Goal: Task Accomplishment & Management: Manage account settings

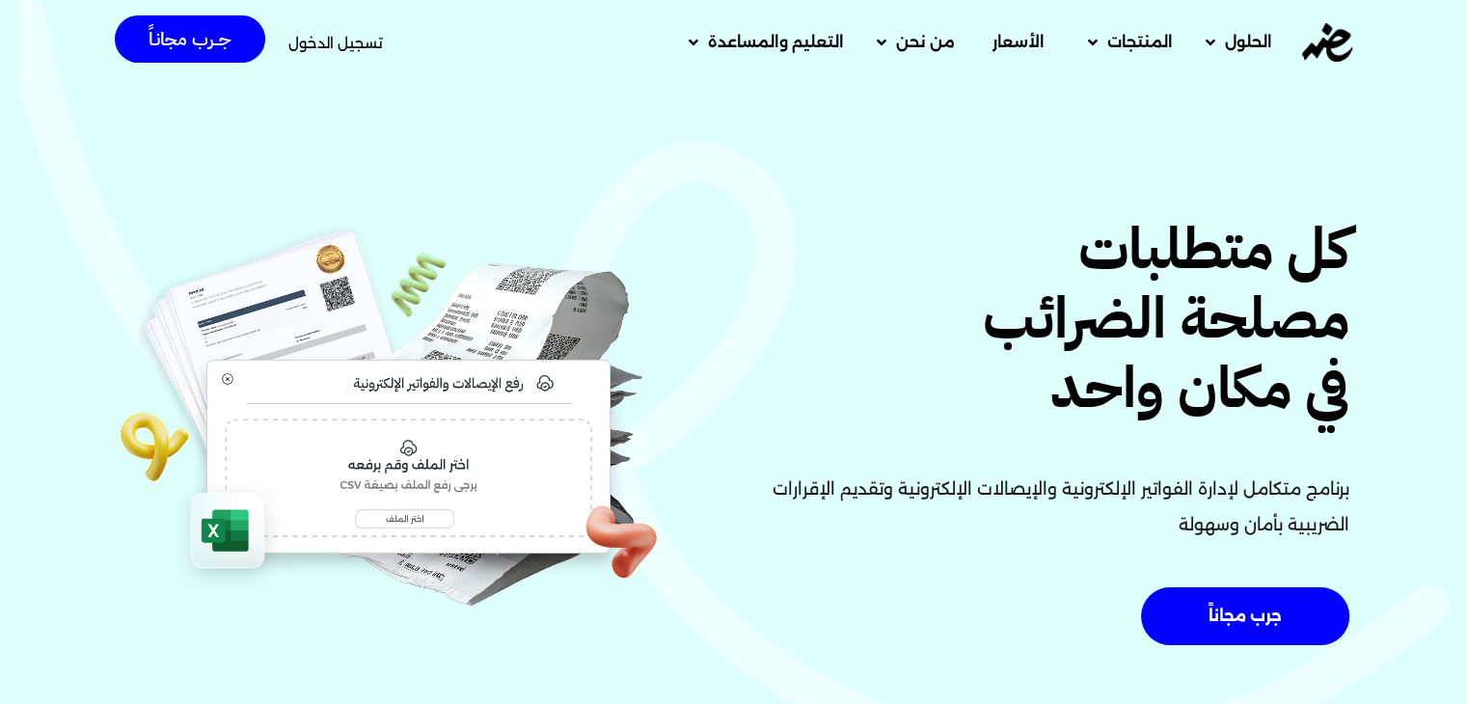
click at [344, 39] on span "تسجيل الدخول" at bounding box center [335, 43] width 95 height 14
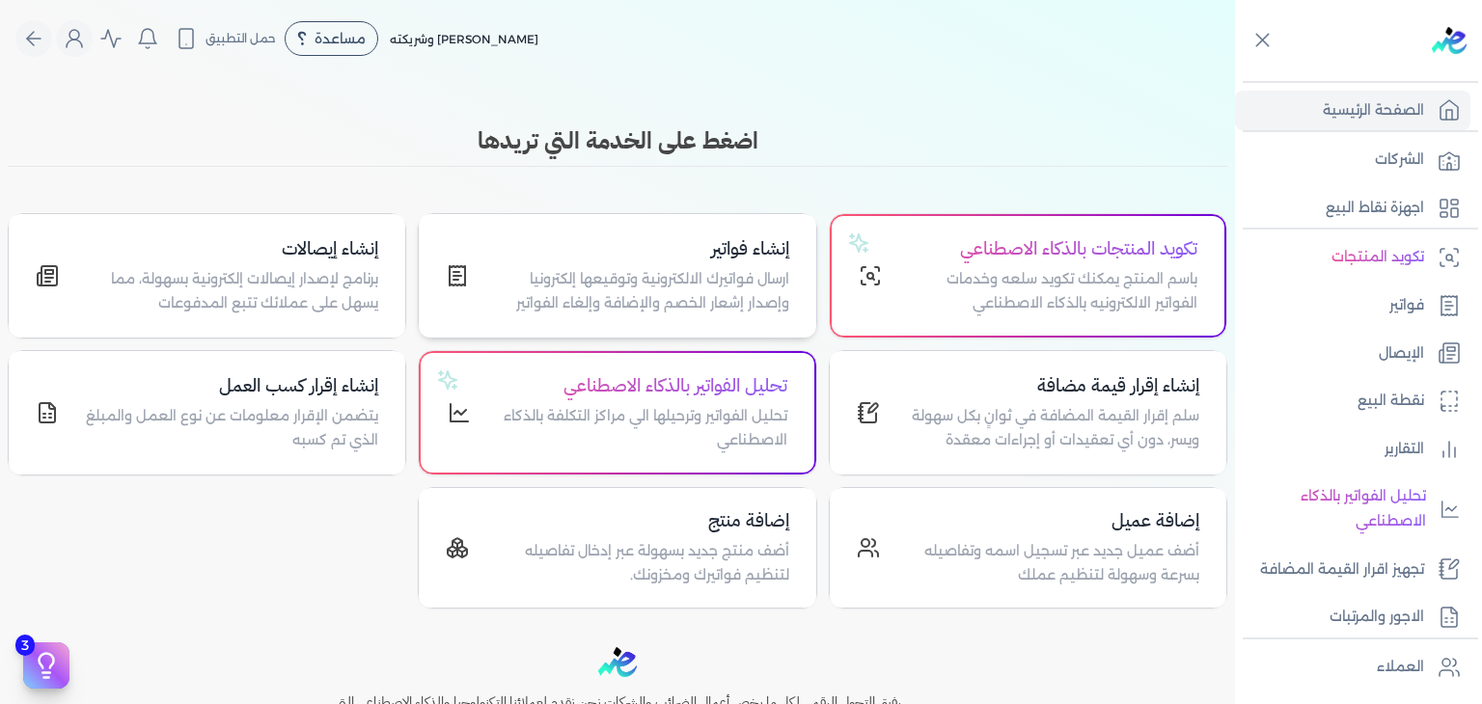
click at [685, 284] on p "ارسال فواتيرك الالكترونية وتوقيعها إلكترونيا وإصدار إشعار الخصم والإضافة وإلغاء…" at bounding box center [640, 291] width 296 height 49
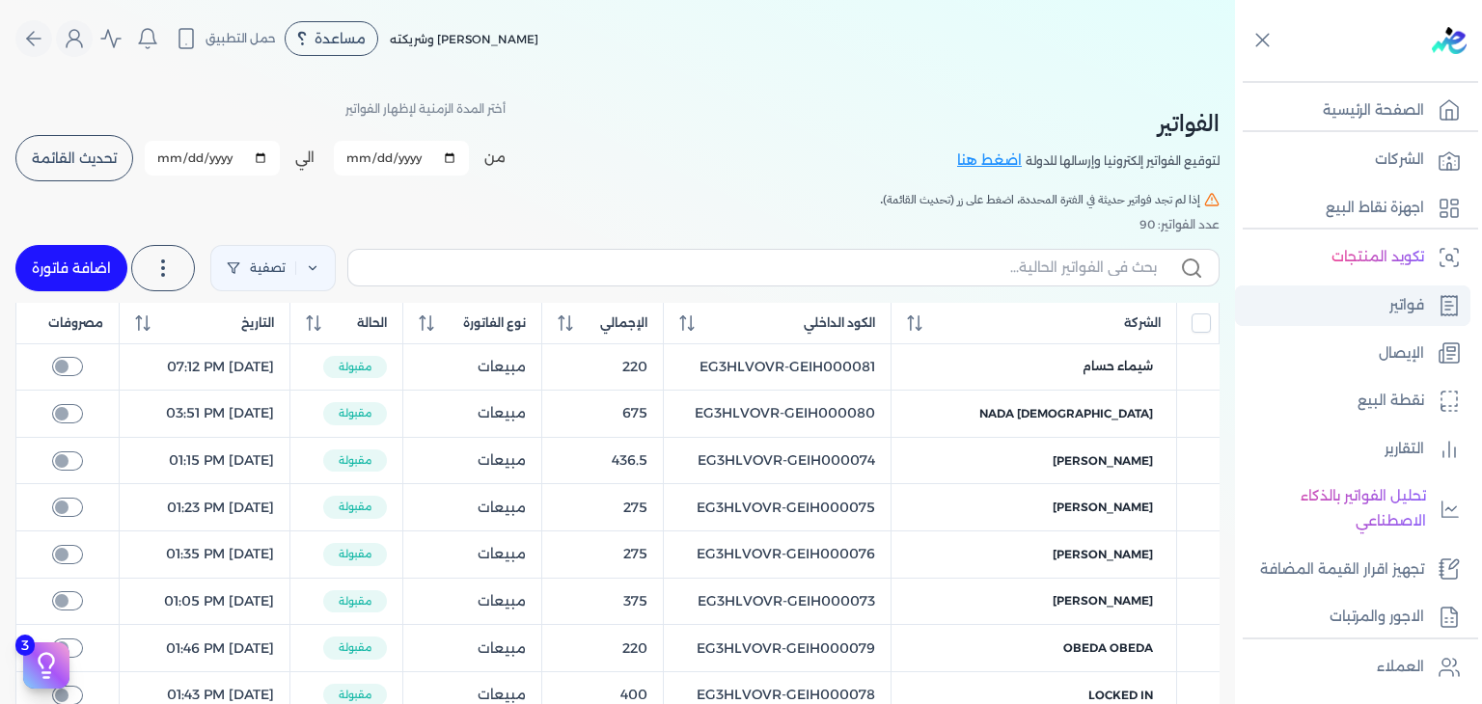
click at [1413, 301] on p "فواتير" at bounding box center [1406, 305] width 35 height 25
click at [108, 158] on span "تحديث القائمة" at bounding box center [74, 158] width 85 height 14
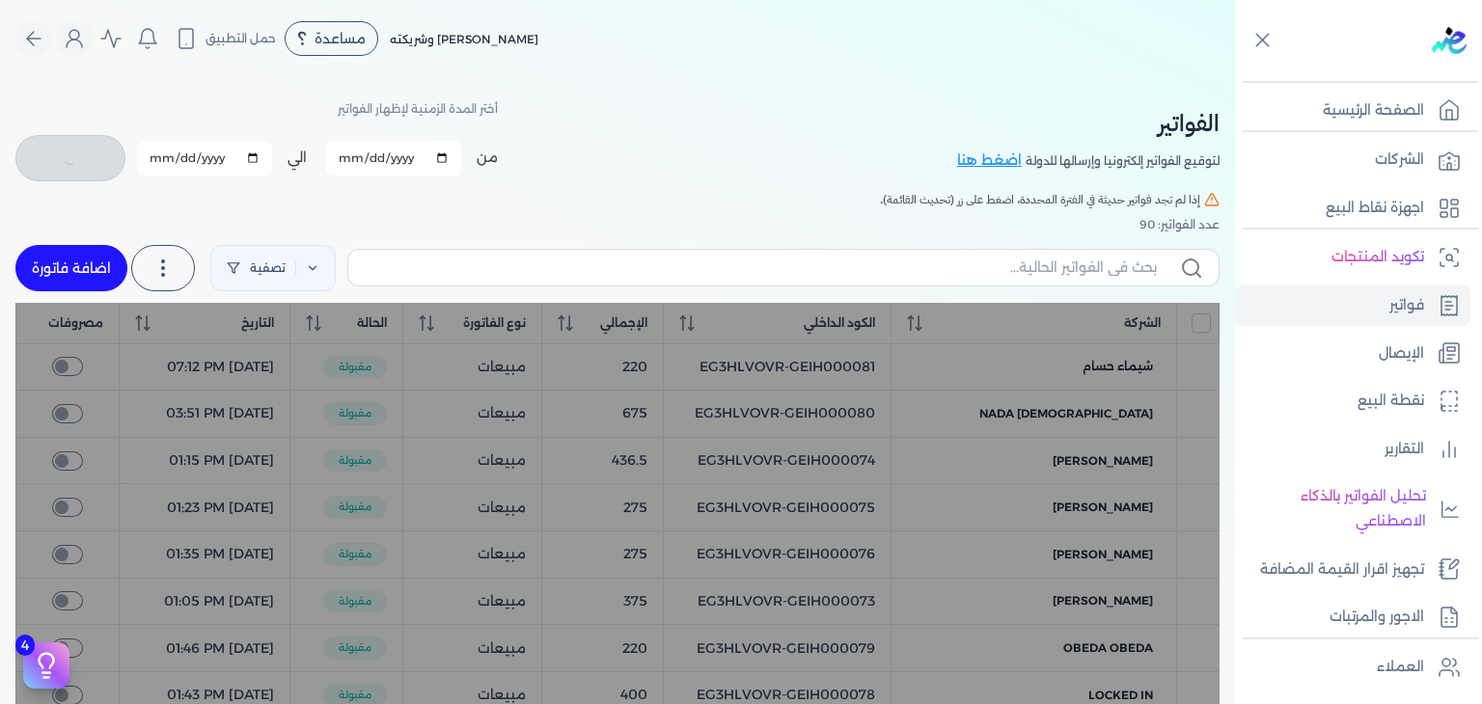
checkbox input "false"
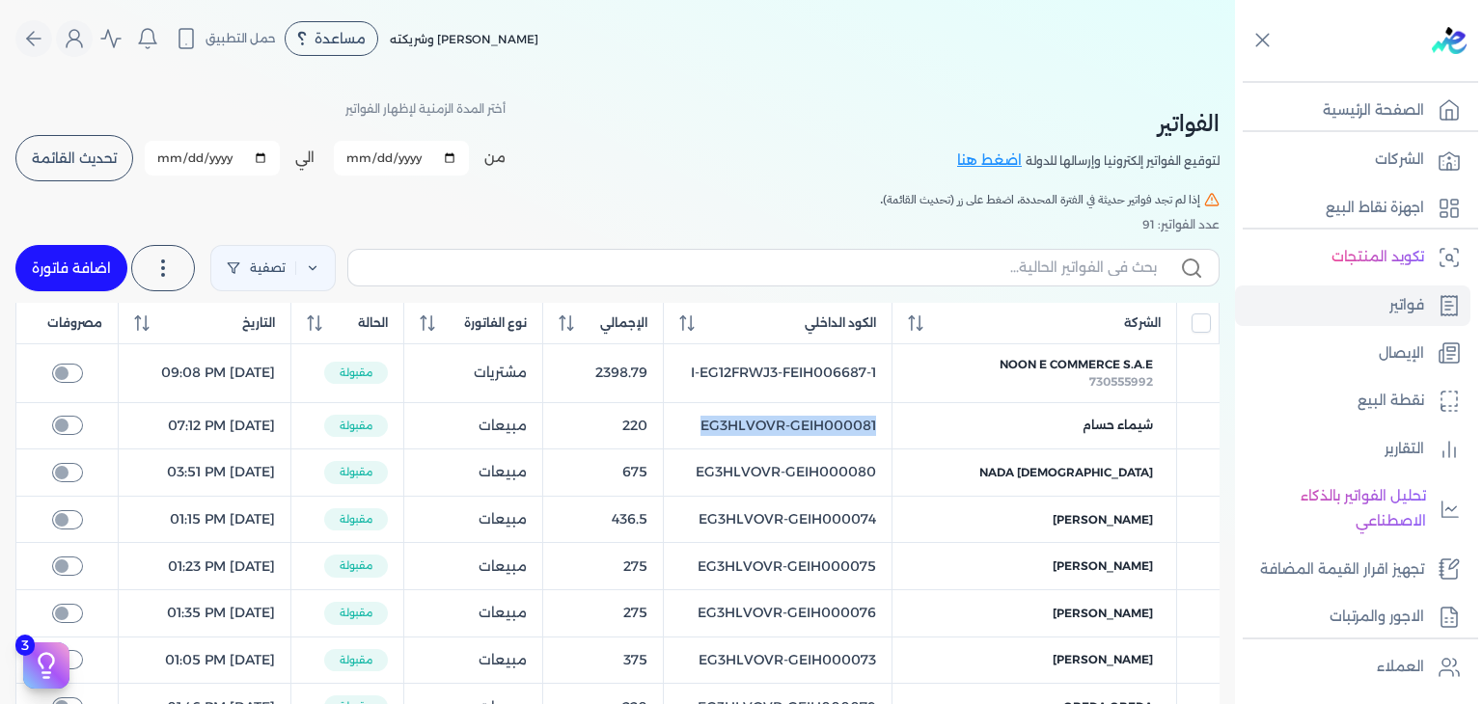
copy tr "EG3HLVOVR-GEIH000081"
click at [83, 272] on link "اضافة فاتورة" at bounding box center [71, 268] width 112 height 46
select select "EGP"
select select "B"
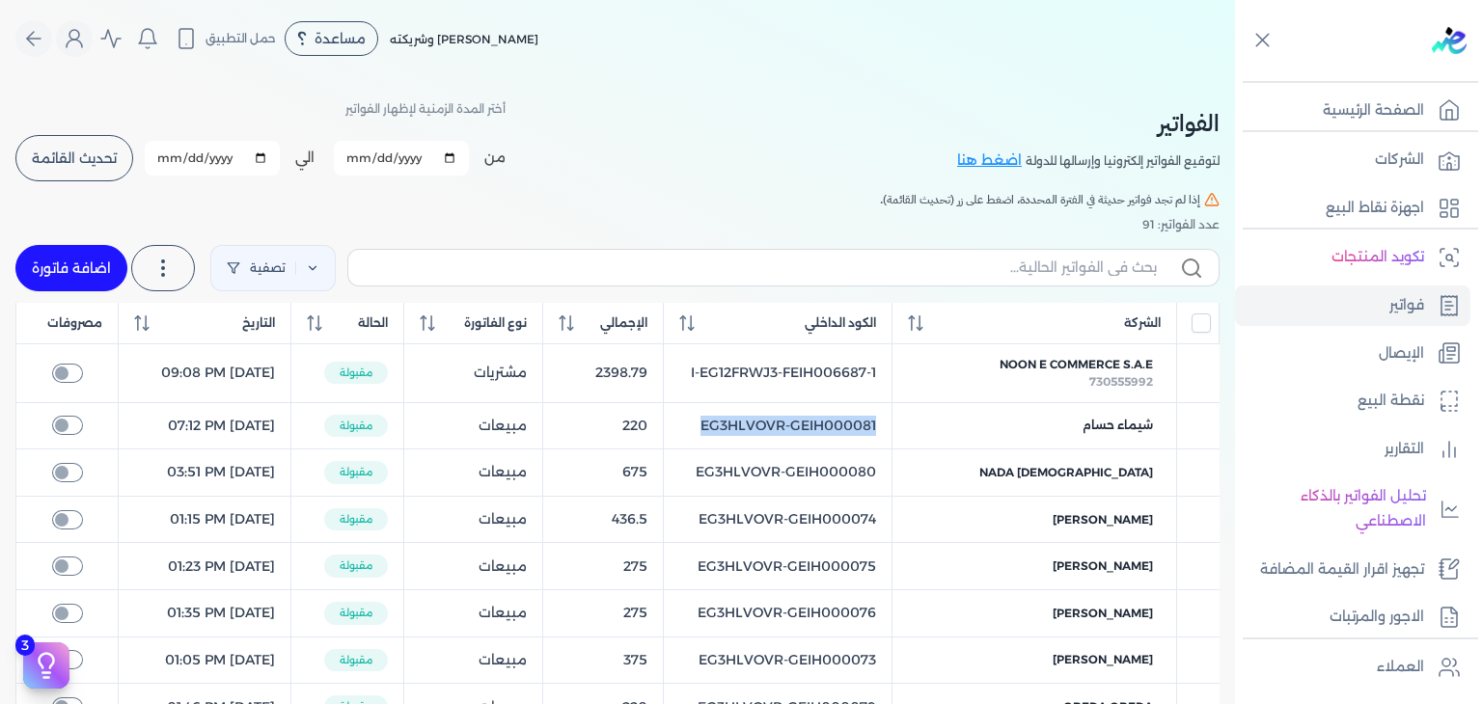
select select "EGS"
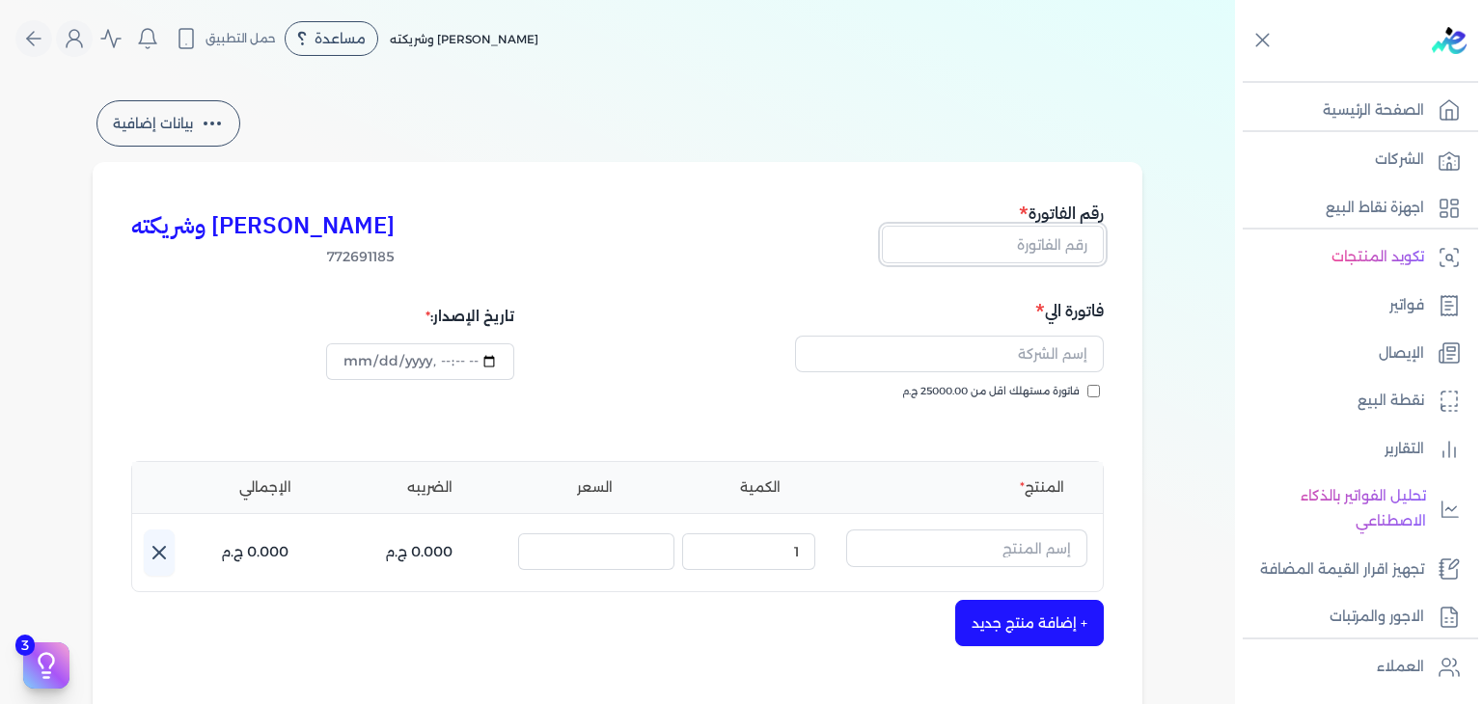
click at [967, 252] on input "text" at bounding box center [993, 244] width 222 height 37
paste input "EG3HLVOVR-GEIH000083"
type input "EG3HLVOVR-GEIH000083"
click at [1098, 391] on input "فاتورة مستهلك اقل من 25000.00 ج.م" at bounding box center [1093, 391] width 13 height 13
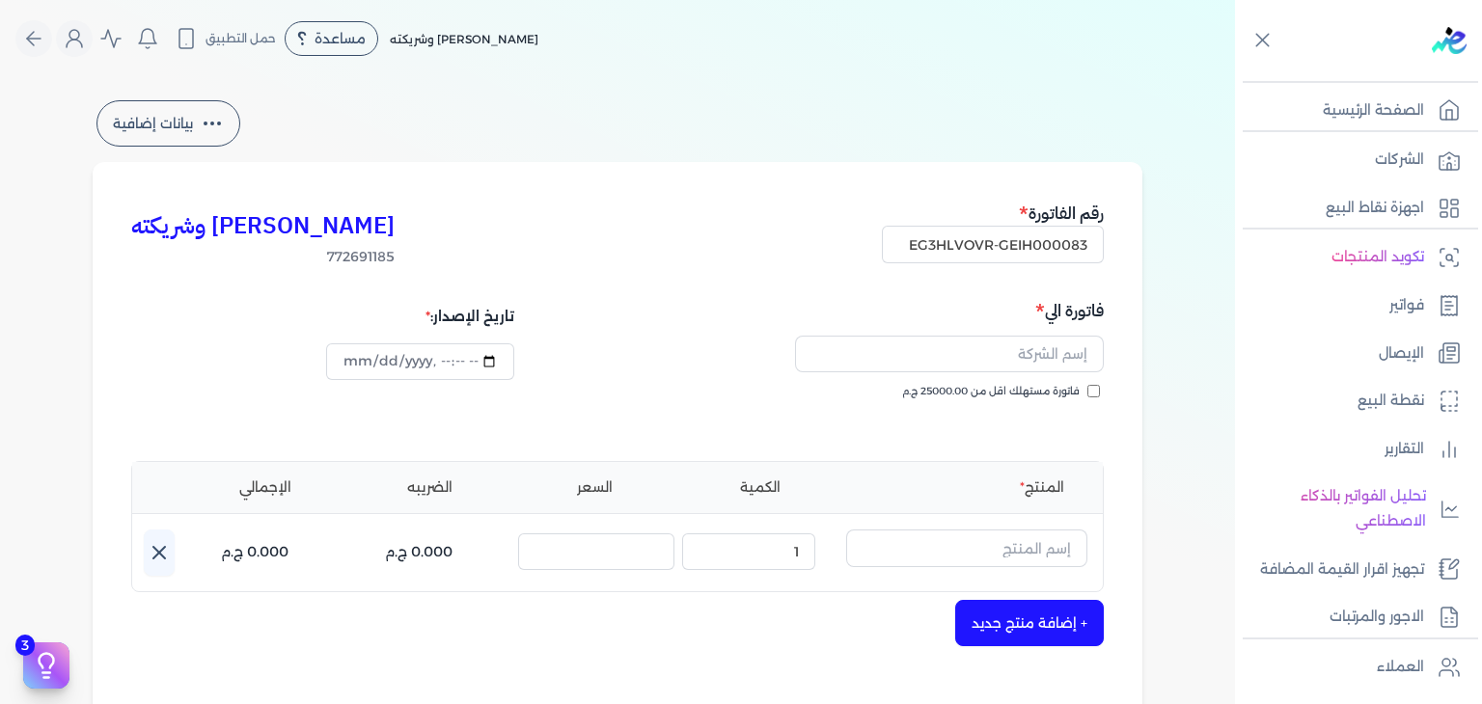
checkbox input "true"
click at [984, 369] on input "text" at bounding box center [949, 354] width 309 height 37
paste input "AHMED ADEL SHAAPAN BAKRY"
type input "AHMED ADEL SHAAPAN BAKRY"
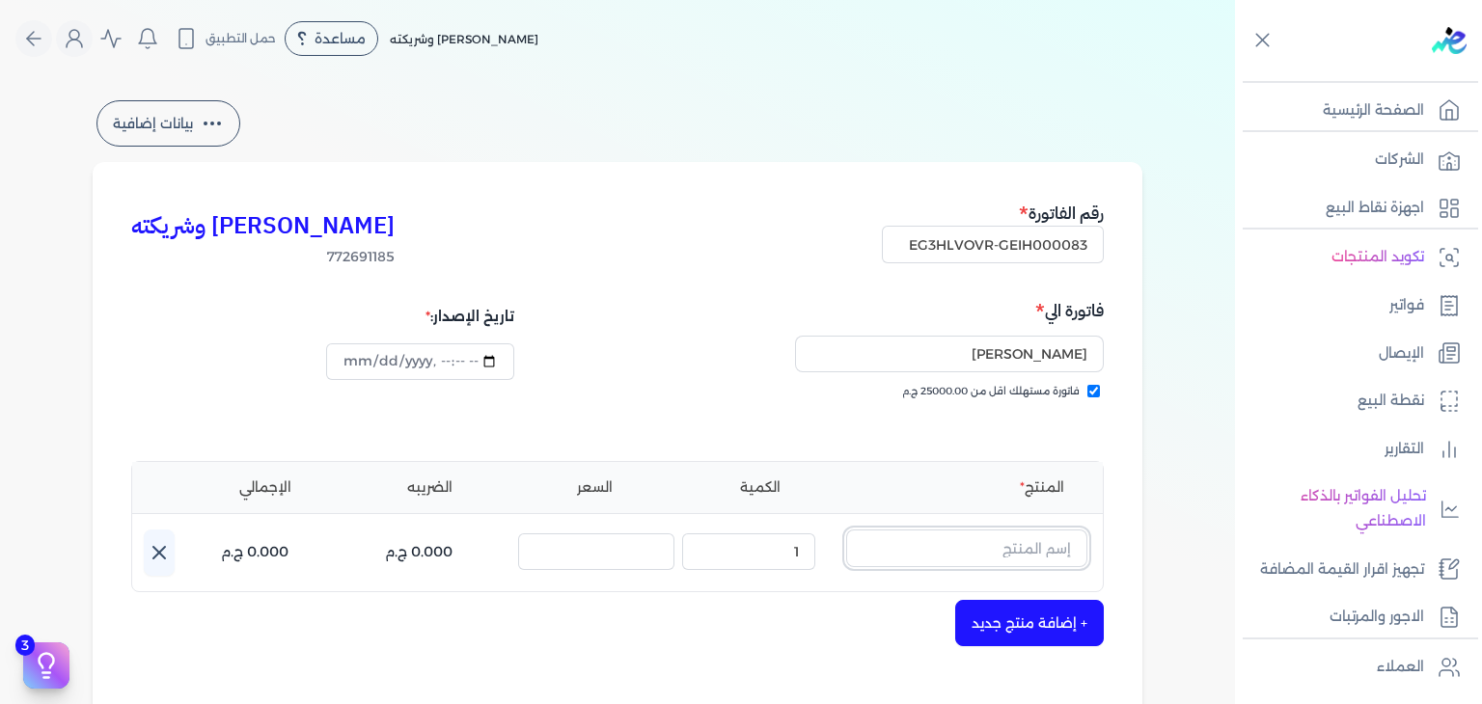
click at [944, 549] on input "text" at bounding box center [966, 548] width 241 height 37
paste input "شنسي دي بلو او دي بيرفيوم رجالي - 100 ملل"
type input "شنسي دي بلو او دي بيرفيوم رجالي - 100 ملل"
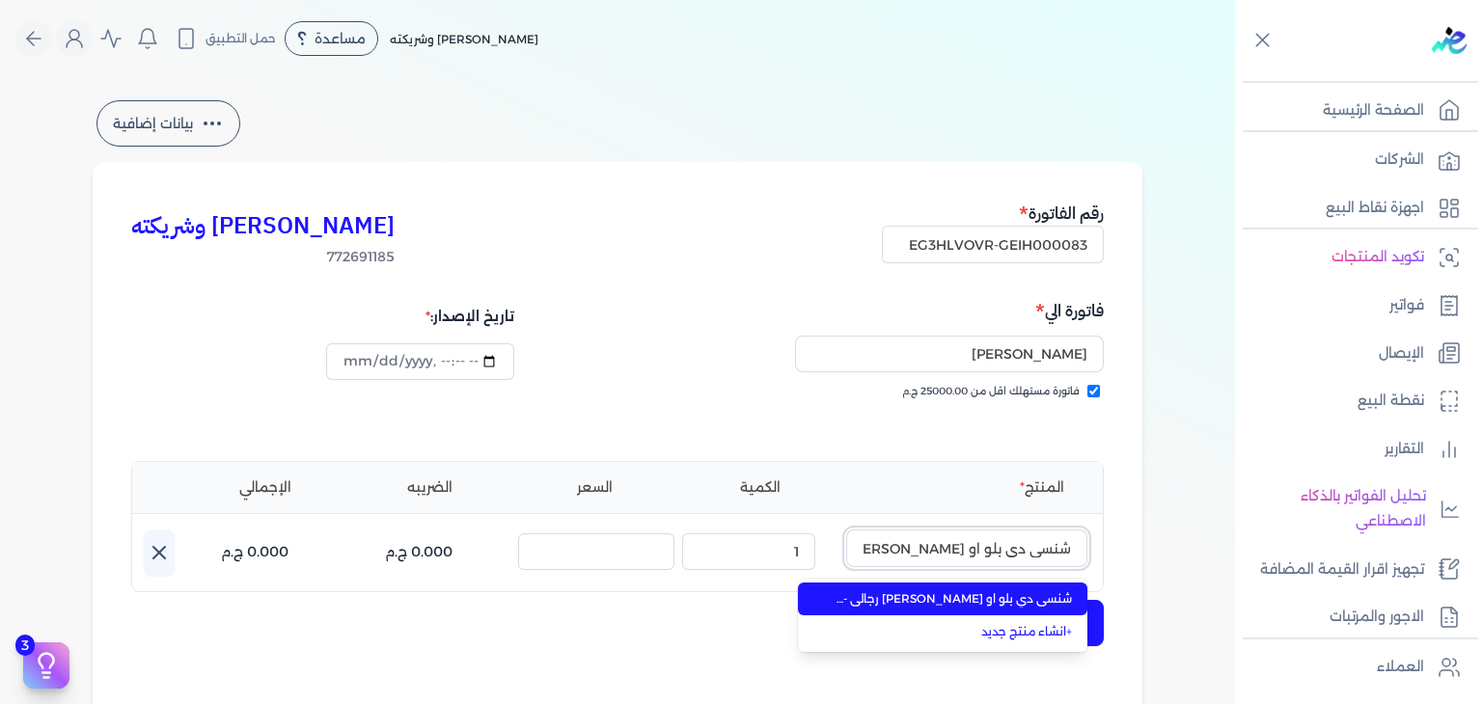
scroll to position [0, -67]
click at [870, 606] on span "شنسي دي بلو او دي بيرفيوم رجالي - 100 مللي" at bounding box center [953, 598] width 235 height 17
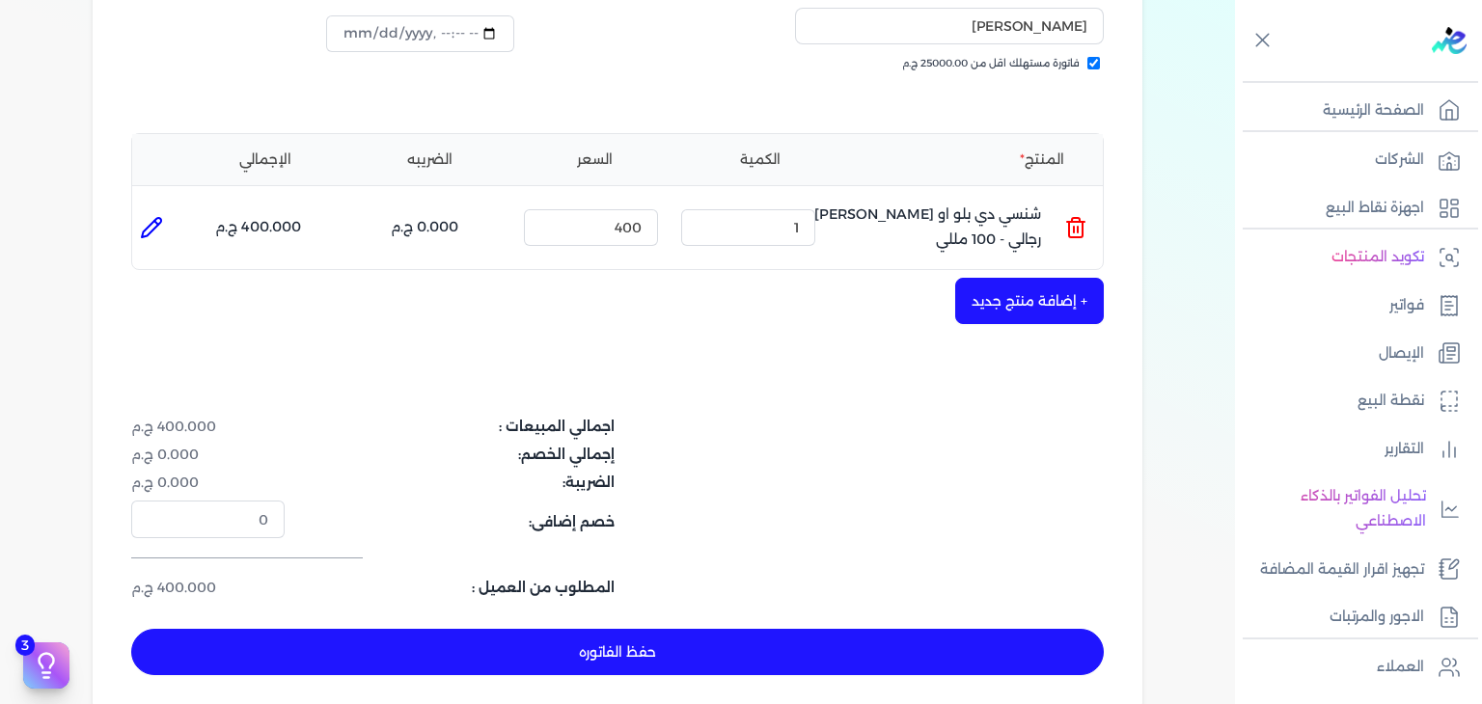
scroll to position [482, 0]
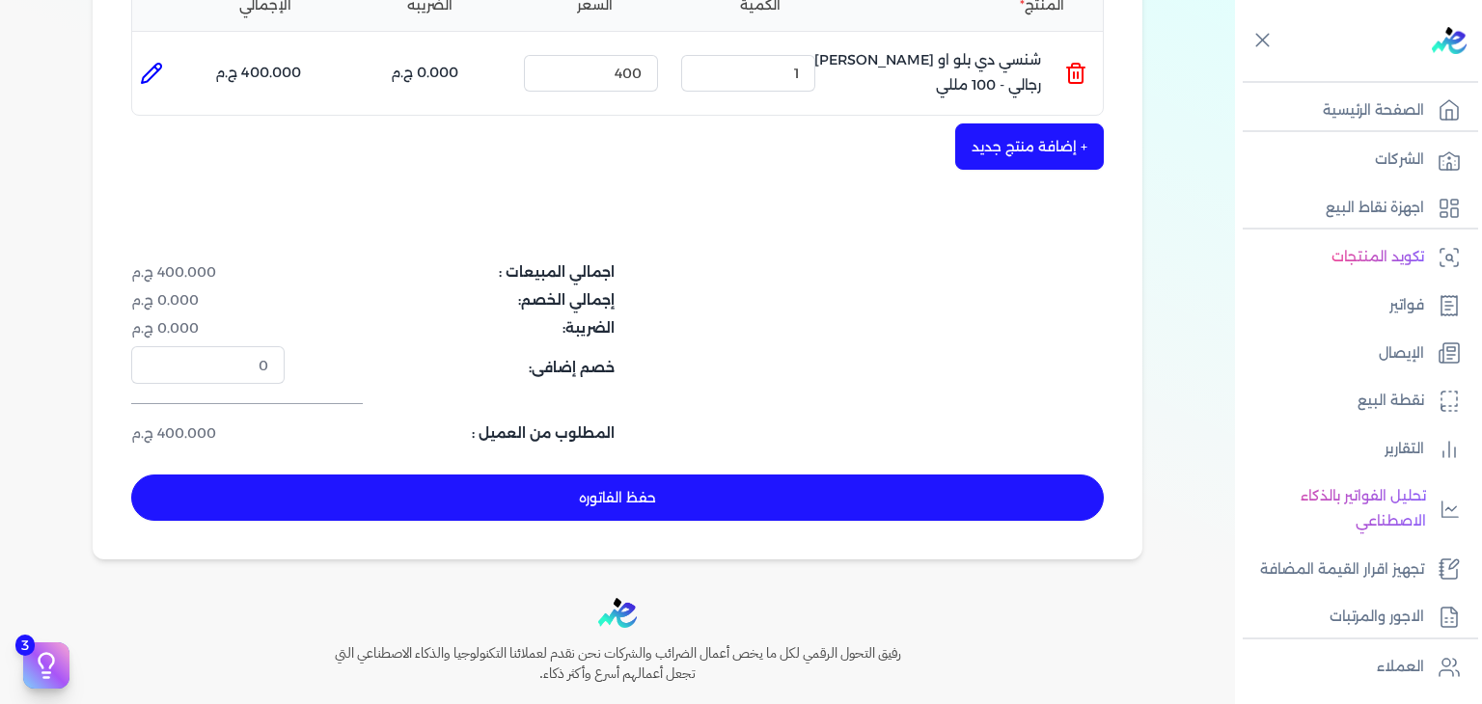
click at [615, 507] on button "حفظ الفاتوره" at bounding box center [617, 498] width 973 height 46
type input "2025-08-20"
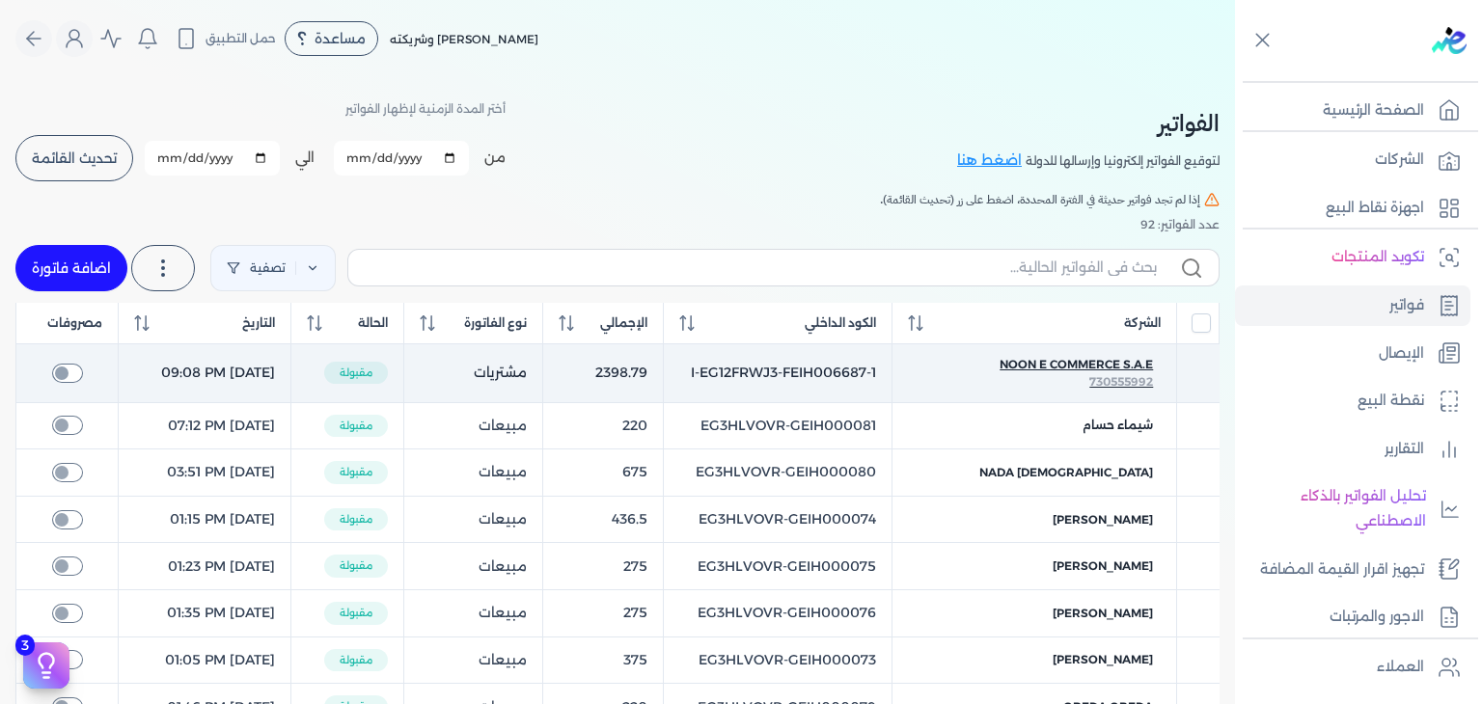
drag, startPoint x: 986, startPoint y: 366, endPoint x: 1004, endPoint y: 360, distance: 19.2
click at [1004, 360] on div "Noon E Commerce S.A.E" at bounding box center [1034, 364] width 237 height 17
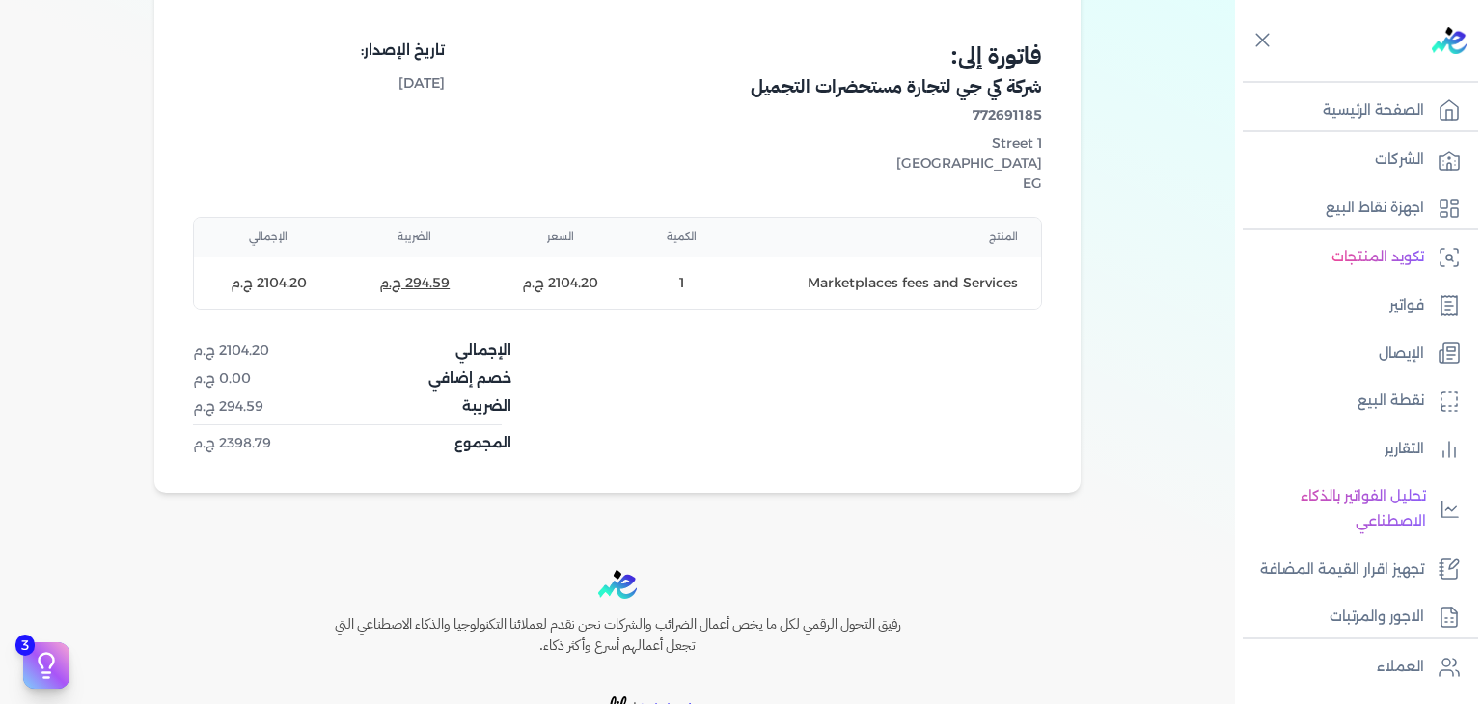
scroll to position [96, 0]
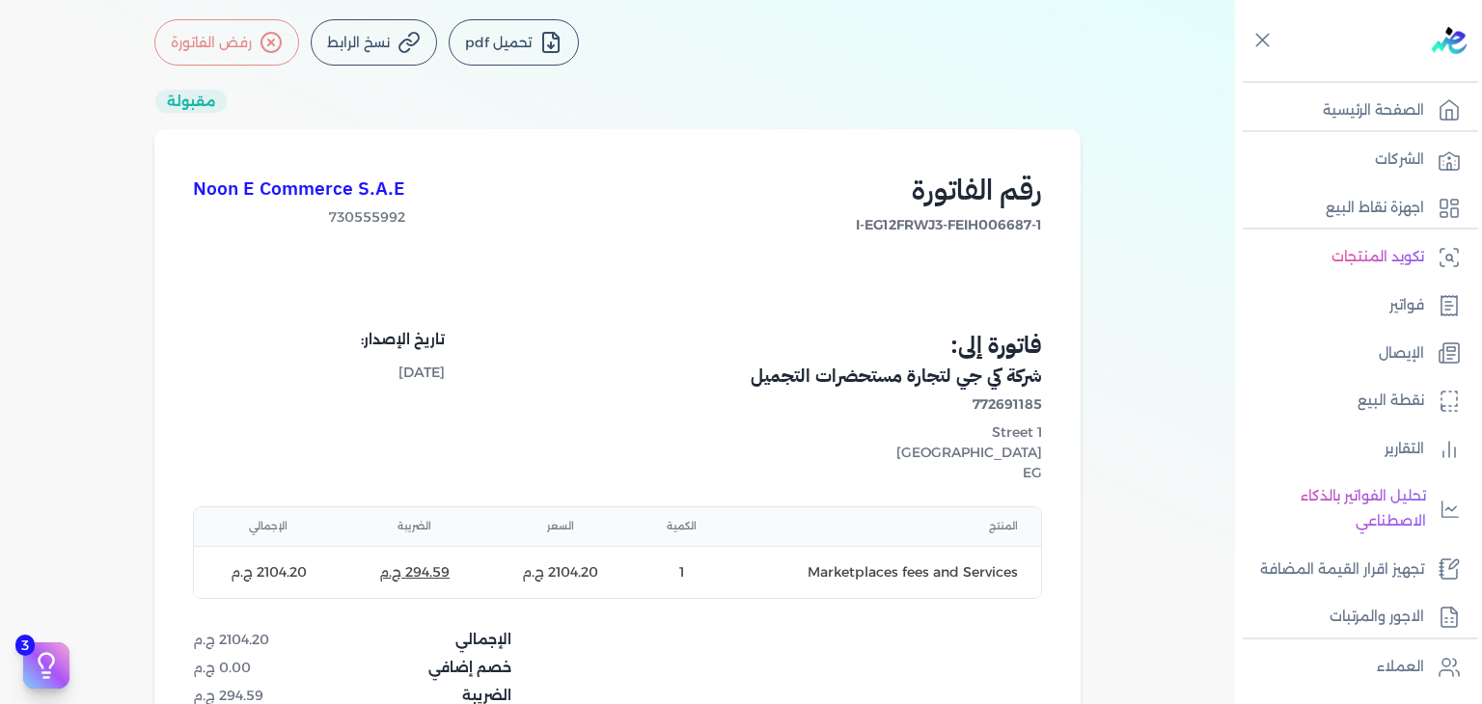
click at [361, 182] on h1 "Noon E Commerce S.A.E" at bounding box center [299, 190] width 212 height 28
copy h1 "Noon E Commerce S.A.E"
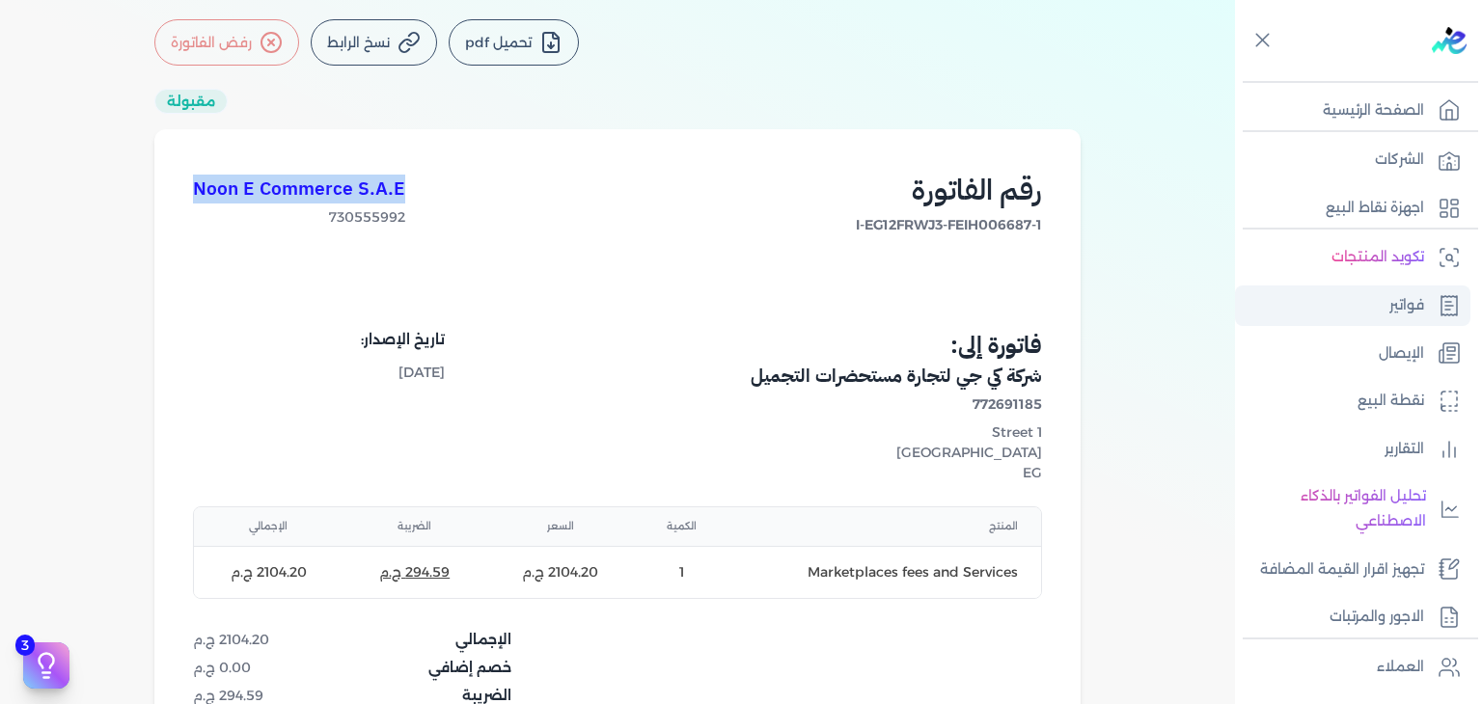
click at [1385, 317] on link "فواتير" at bounding box center [1352, 306] width 235 height 41
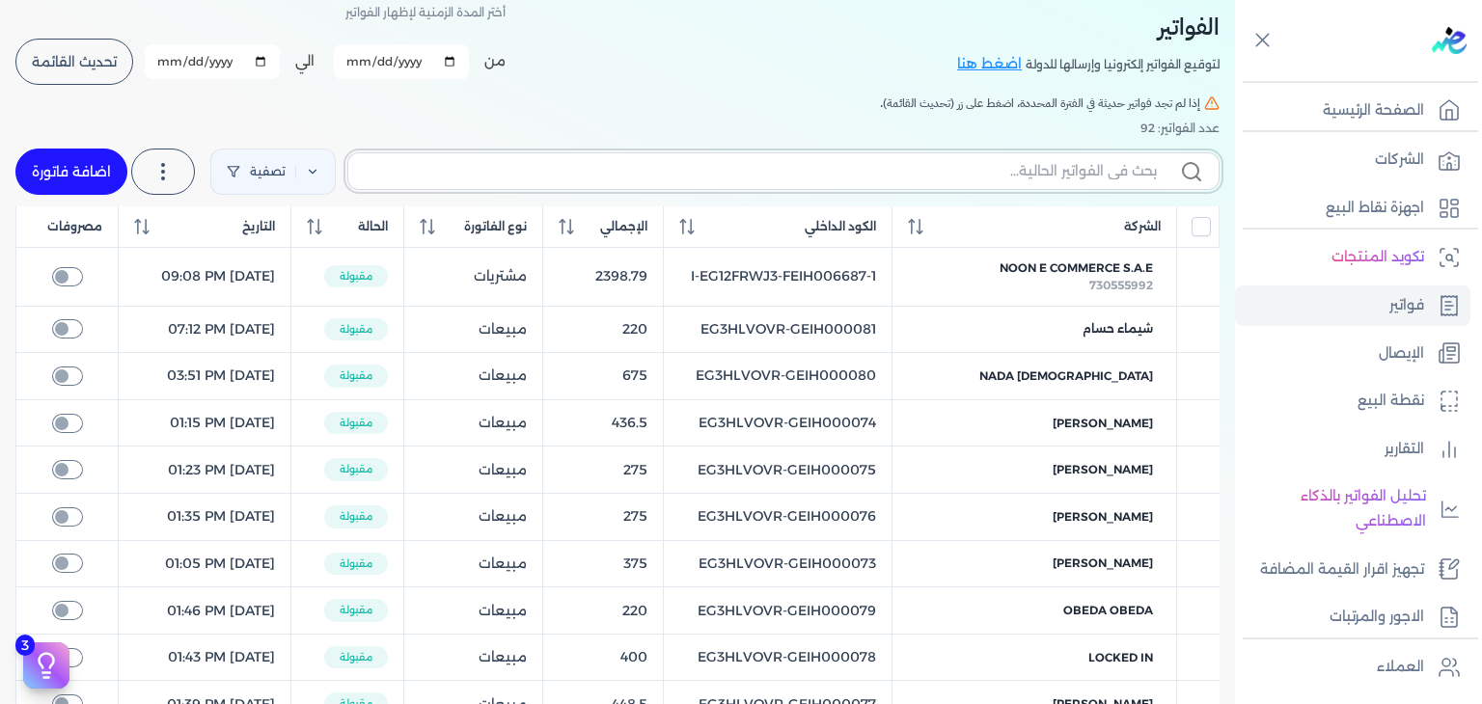
click at [915, 167] on input "text" at bounding box center [760, 171] width 793 height 20
paste input "Noon E Commerce S.A.E"
type input "Noon E Commerce S.A.E"
checkbox input "false"
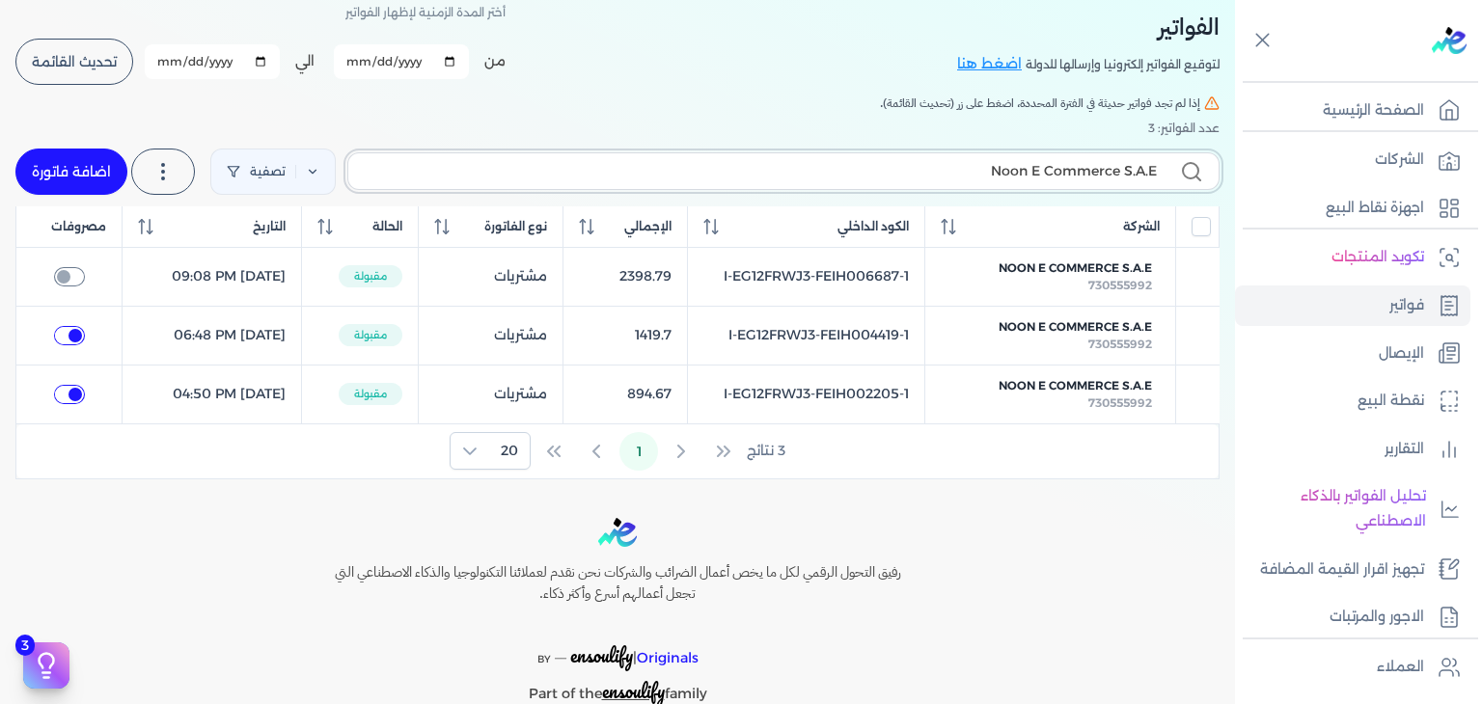
type input "Noon E Commerce S.A.E"
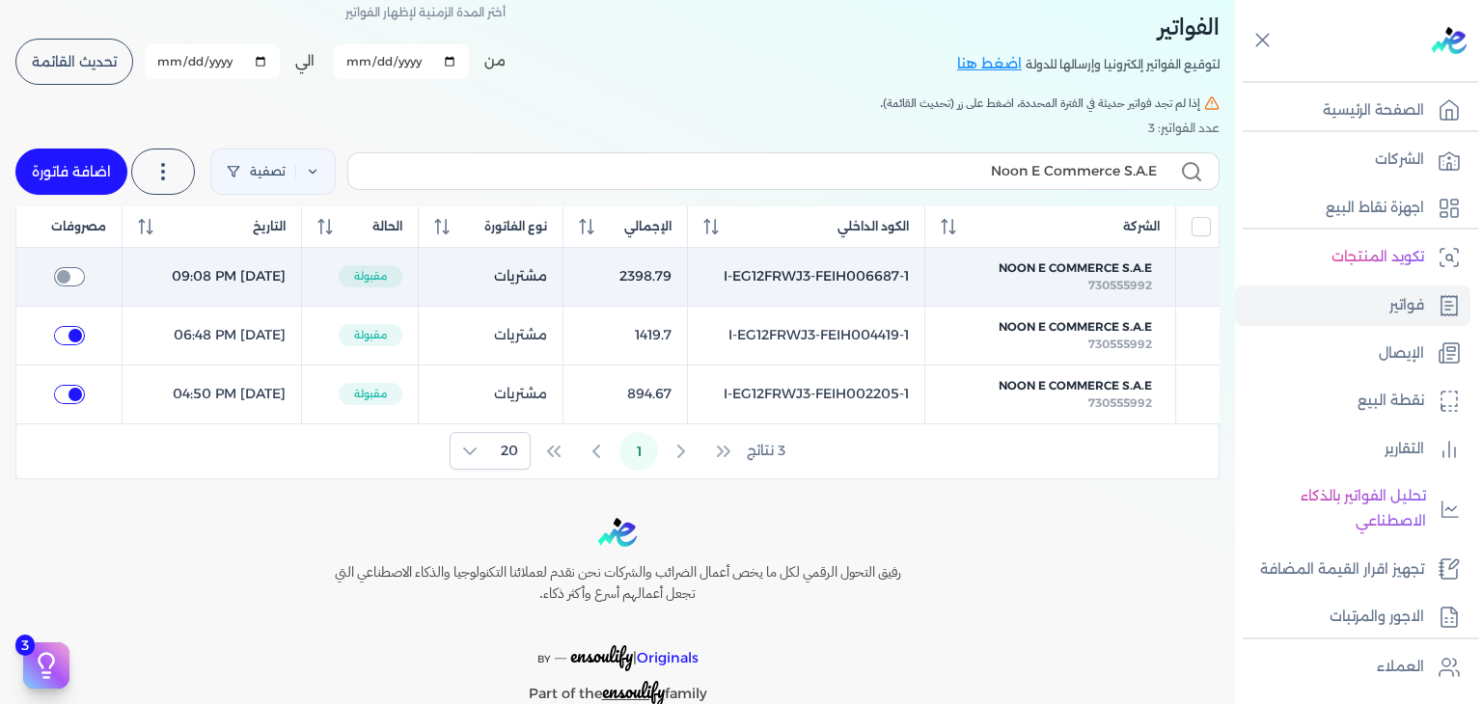
click at [75, 274] on input "checkbox" at bounding box center [69, 276] width 31 height 19
checkbox input "true"
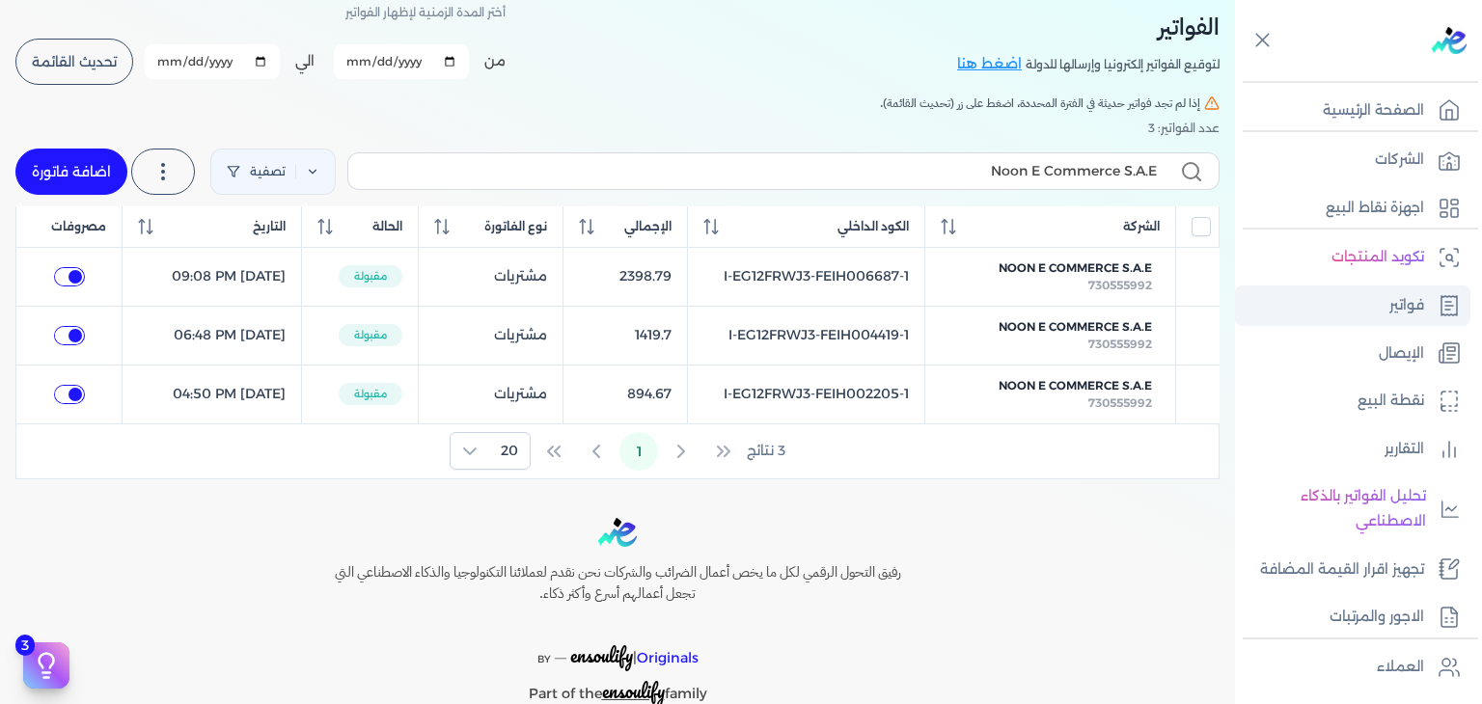
click at [1420, 303] on p "فواتير" at bounding box center [1406, 305] width 35 height 25
click at [1350, 304] on link "فواتير" at bounding box center [1352, 306] width 235 height 41
click at [908, 175] on input "Noon E Commerce S.A.E" at bounding box center [760, 171] width 793 height 20
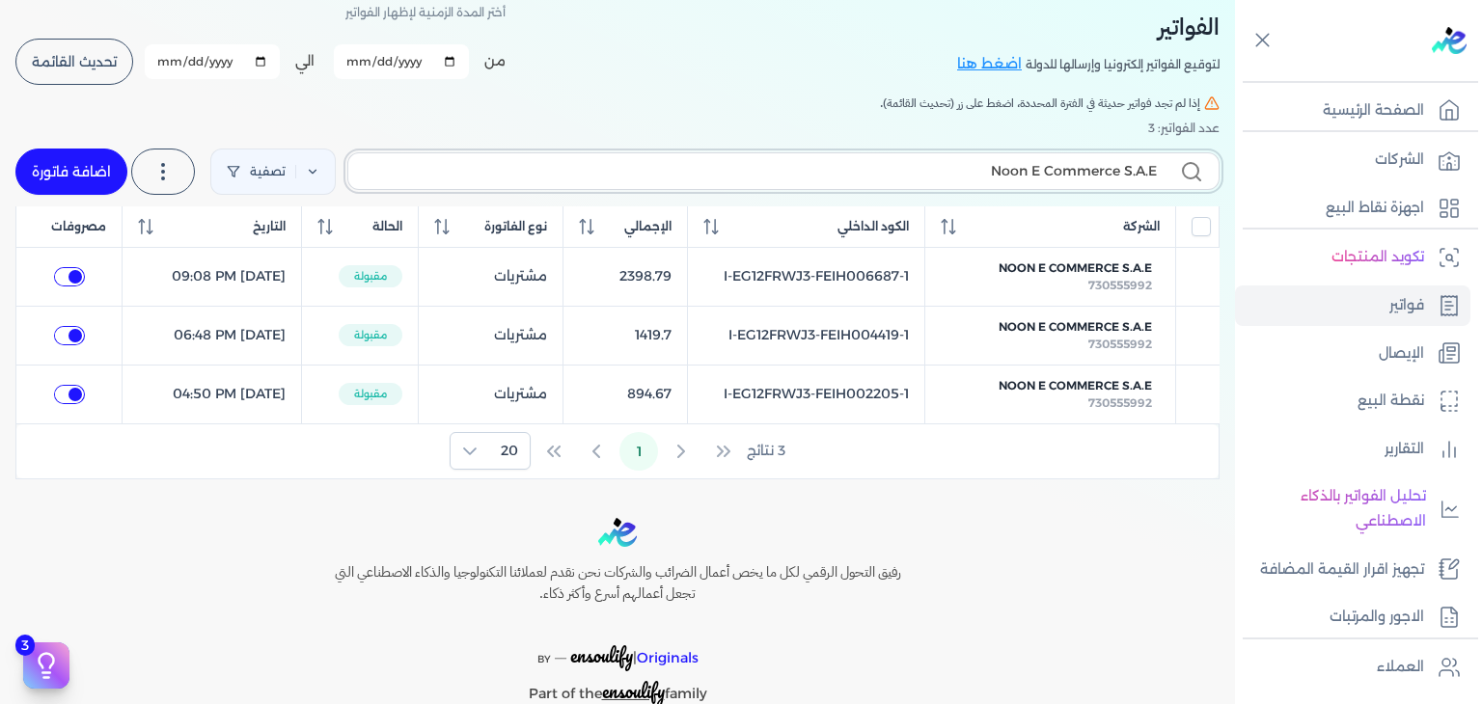
click at [908, 175] on input "Noon E Commerce S.A.E" at bounding box center [760, 171] width 793 height 20
checkbox input "false"
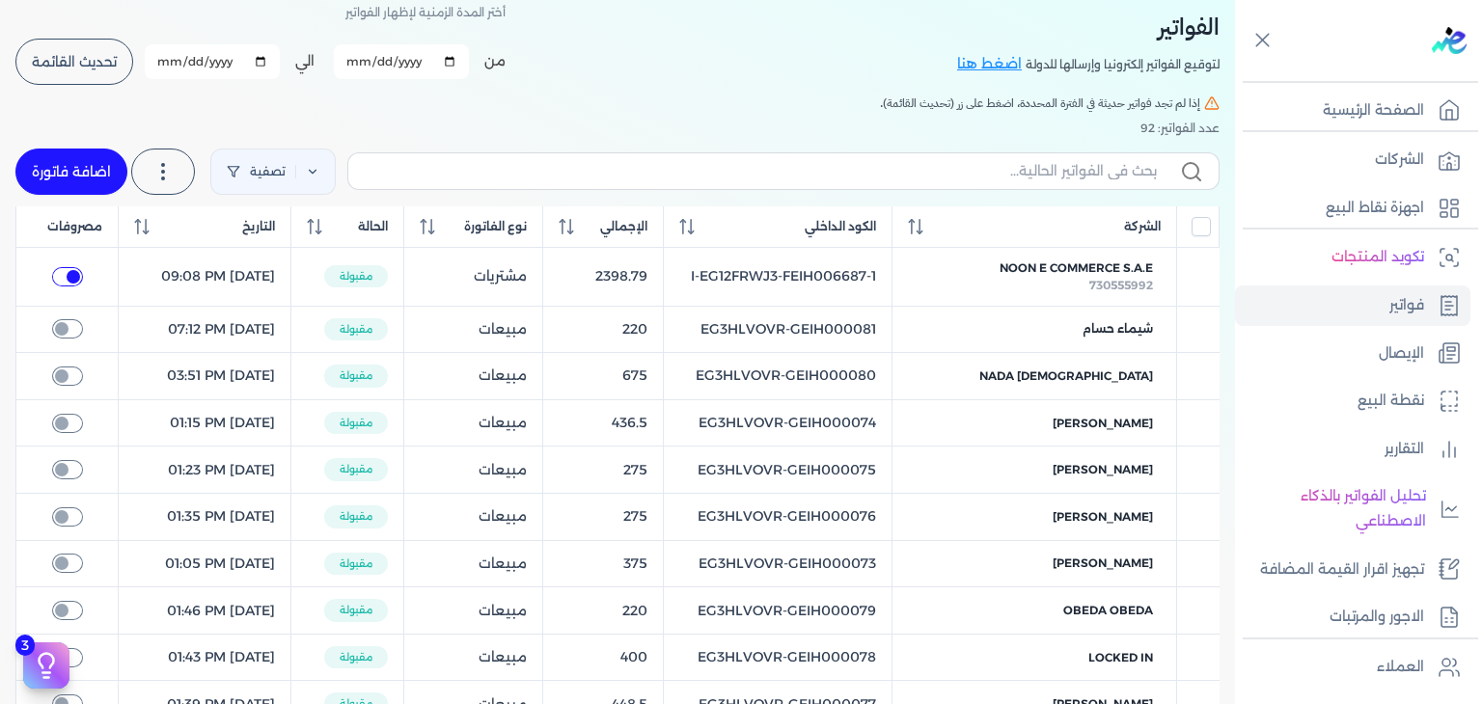
click at [92, 59] on span "تحديث القائمة" at bounding box center [74, 62] width 85 height 14
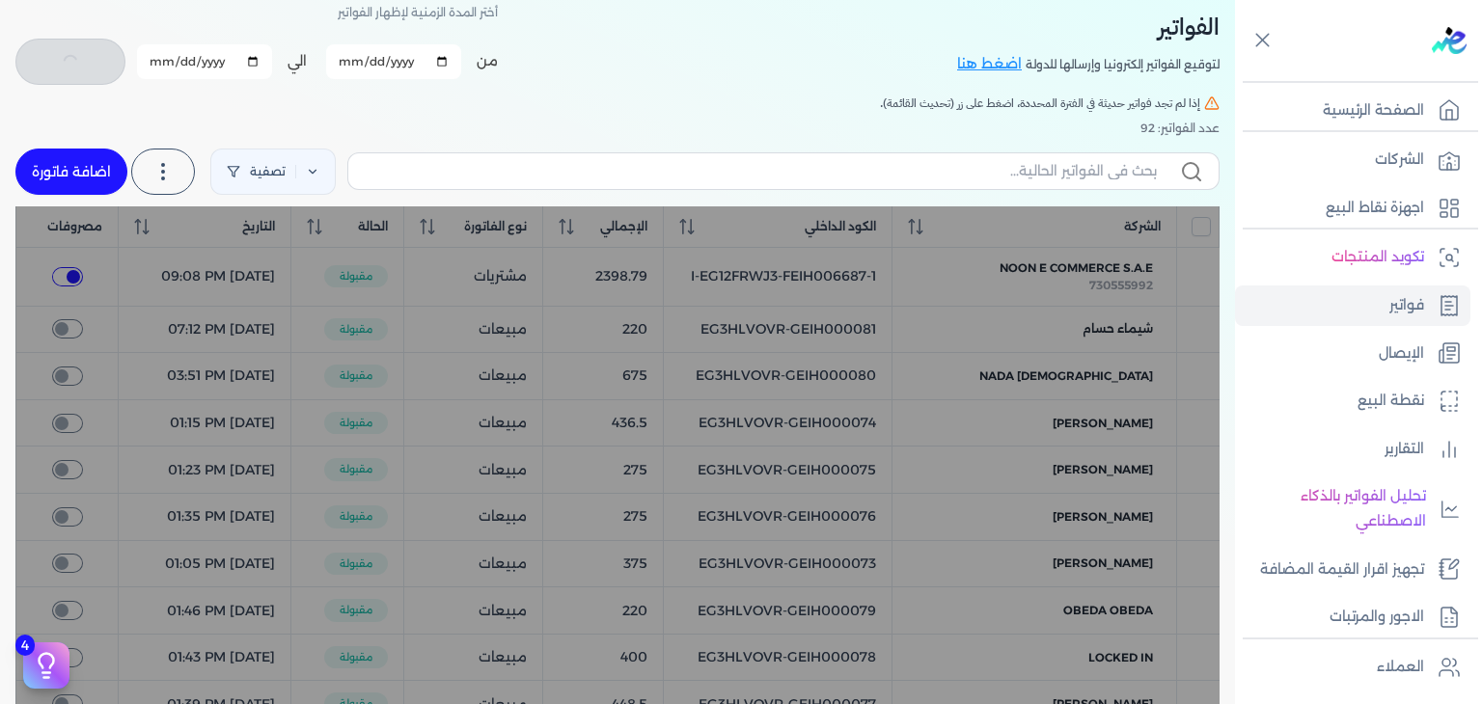
checkbox input "false"
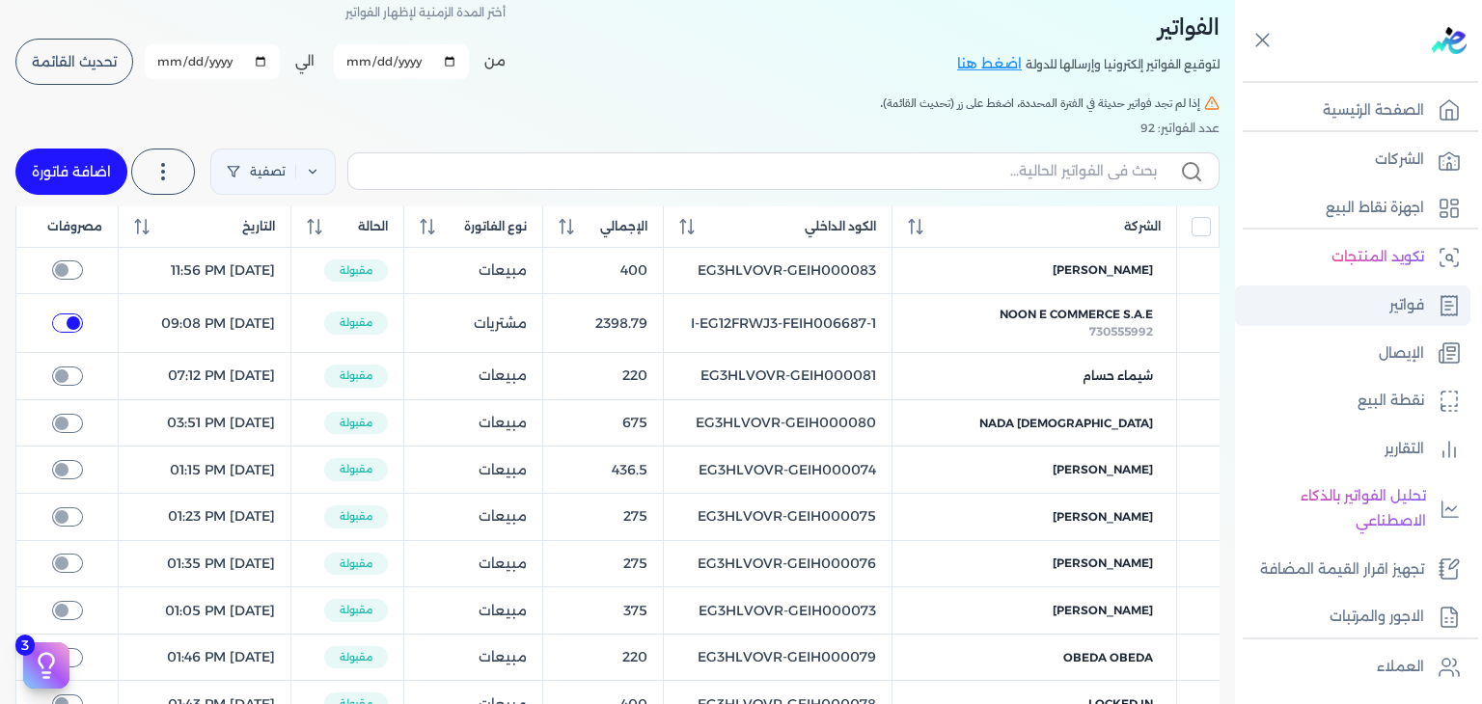
click at [1415, 302] on p "فواتير" at bounding box center [1406, 305] width 35 height 25
click at [499, 231] on div "نوع الفاتورة" at bounding box center [473, 226] width 107 height 17
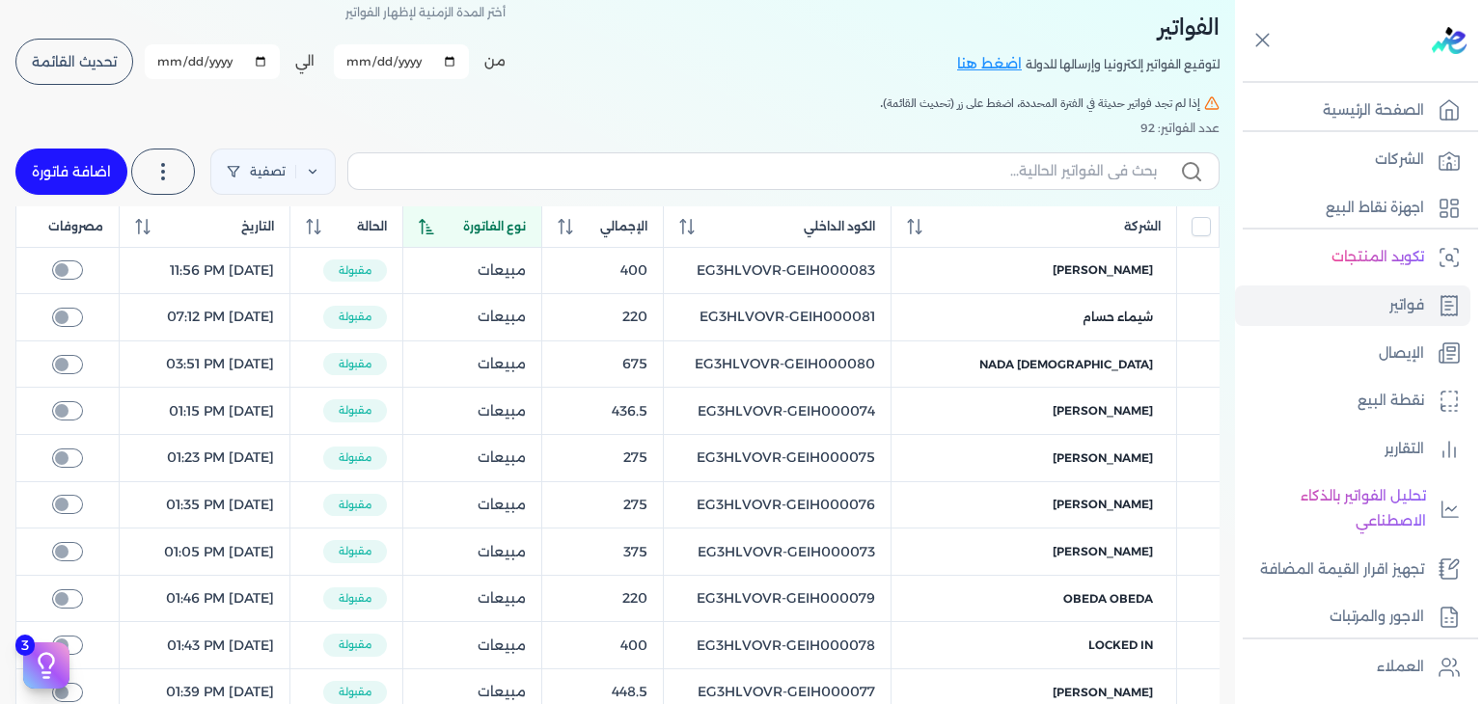
click at [434, 231] on icon at bounding box center [426, 226] width 15 height 15
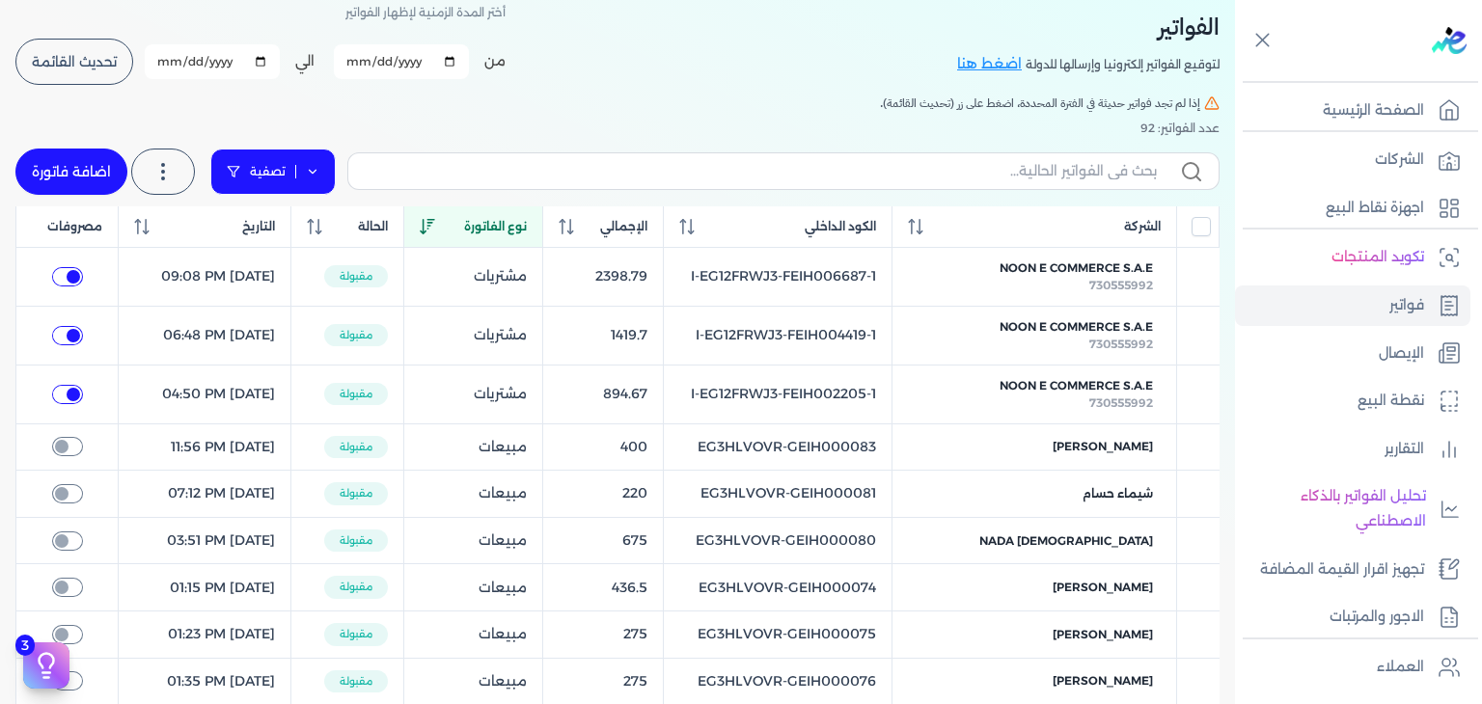
click at [235, 170] on icon at bounding box center [234, 172] width 14 height 14
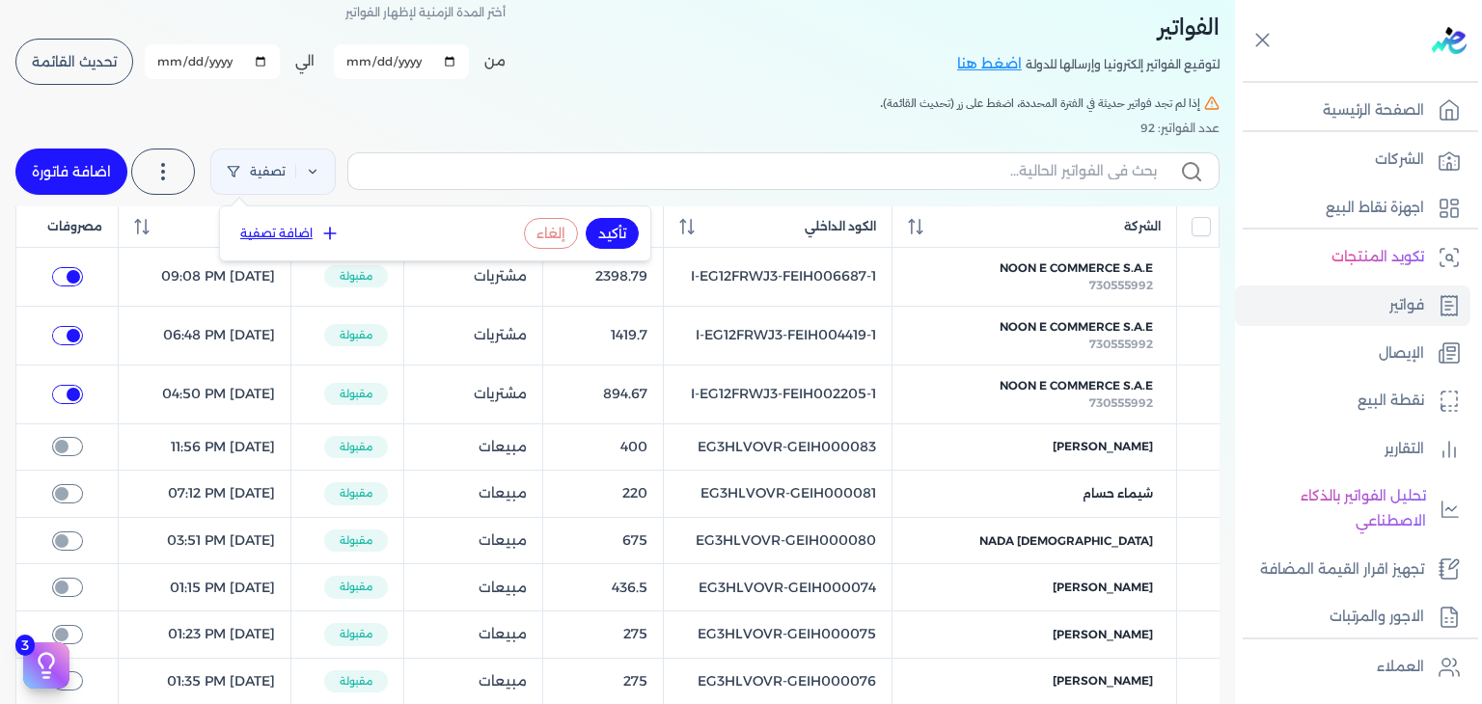
drag, startPoint x: 415, startPoint y: 87, endPoint x: 610, endPoint y: 132, distance: 200.1
click at [416, 87] on div "الفواتير لتوقيع الفواتير إلكترونيا وإرسالها للدولة اضغط هنا أختر المدة الزمنية …" at bounding box center [617, 629] width 1235 height 1296
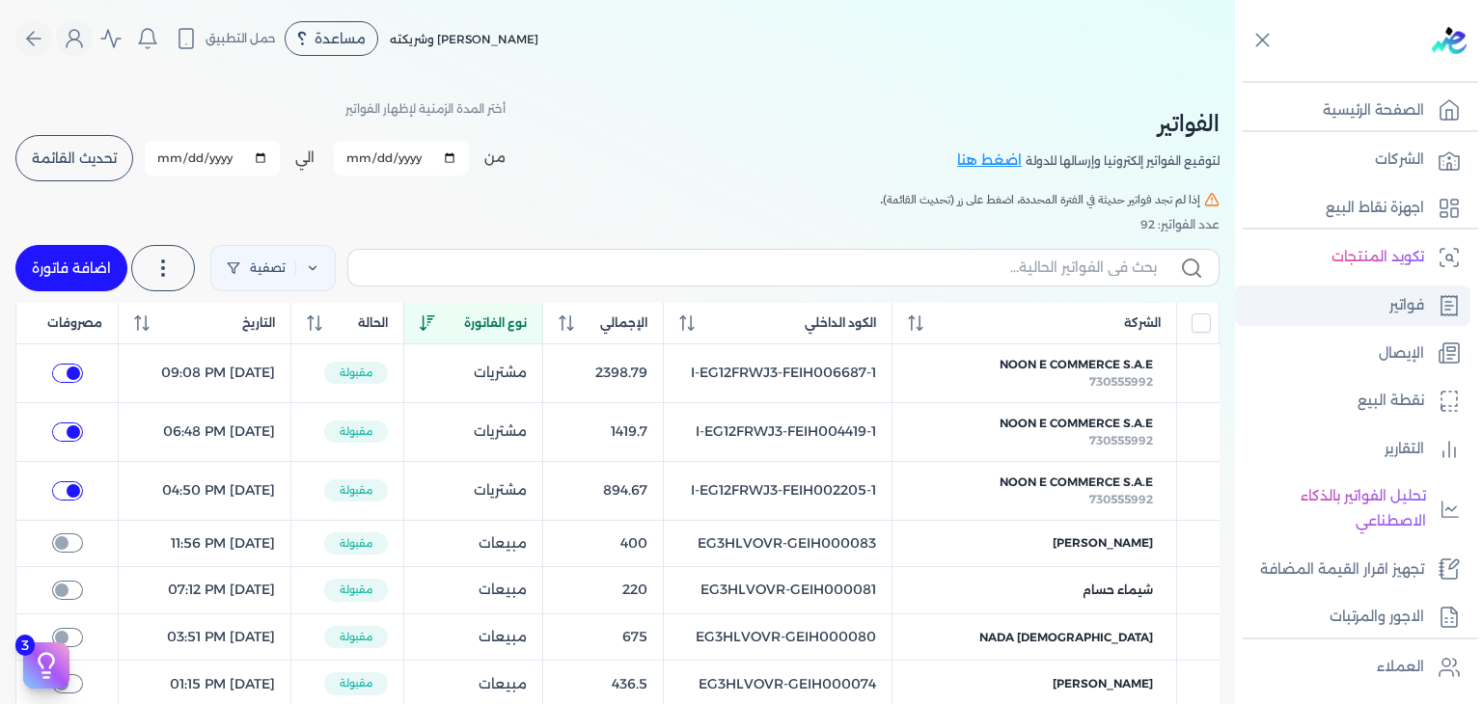
click at [1409, 314] on p "فواتير" at bounding box center [1406, 305] width 35 height 25
click at [435, 321] on icon at bounding box center [427, 322] width 15 height 15
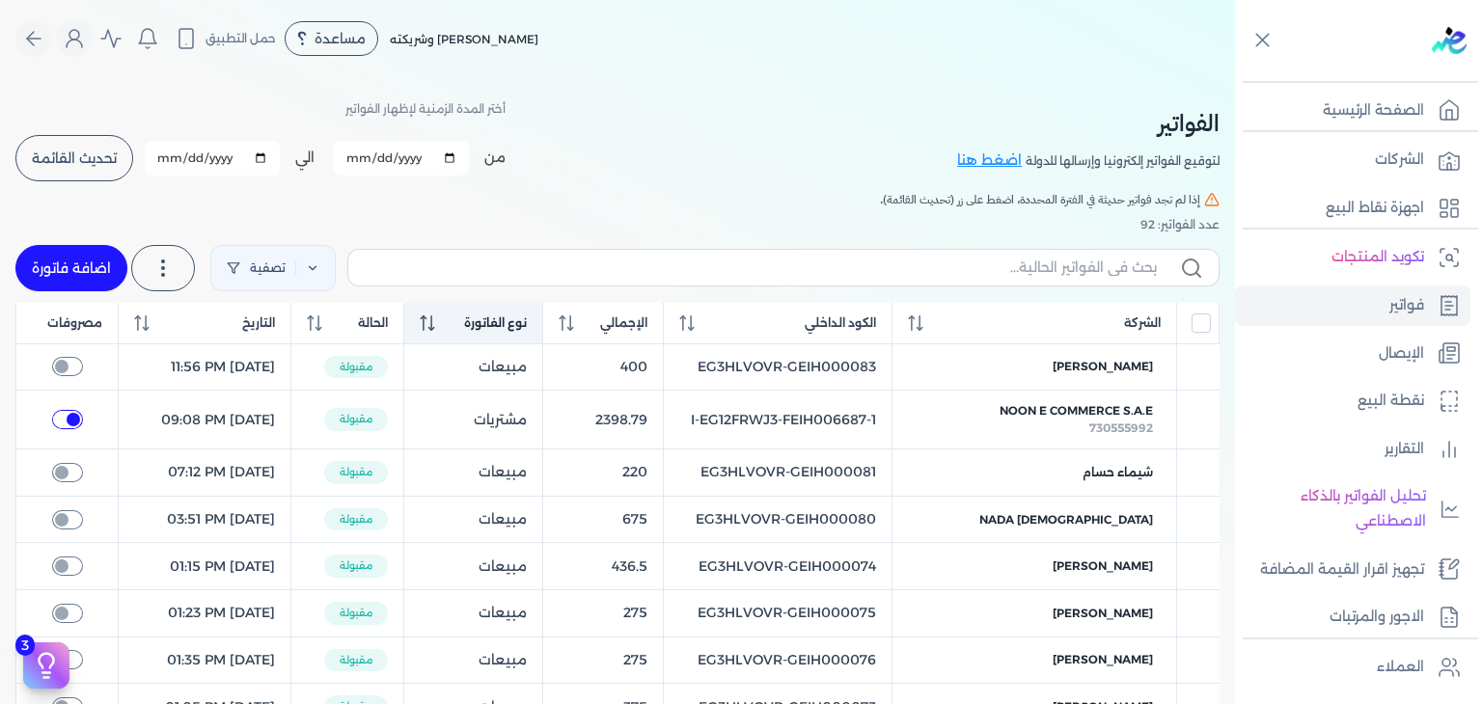
click at [970, 243] on div "تصفية استخرج العملاء استخرج المنتجات اضافة فاتورة" at bounding box center [617, 267] width 1204 height 69
click at [949, 255] on label at bounding box center [783, 267] width 872 height 37
click at [949, 258] on input "text" at bounding box center [760, 268] width 793 height 20
click at [949, 255] on label at bounding box center [783, 267] width 872 height 37
click at [949, 258] on input "text" at bounding box center [760, 268] width 793 height 20
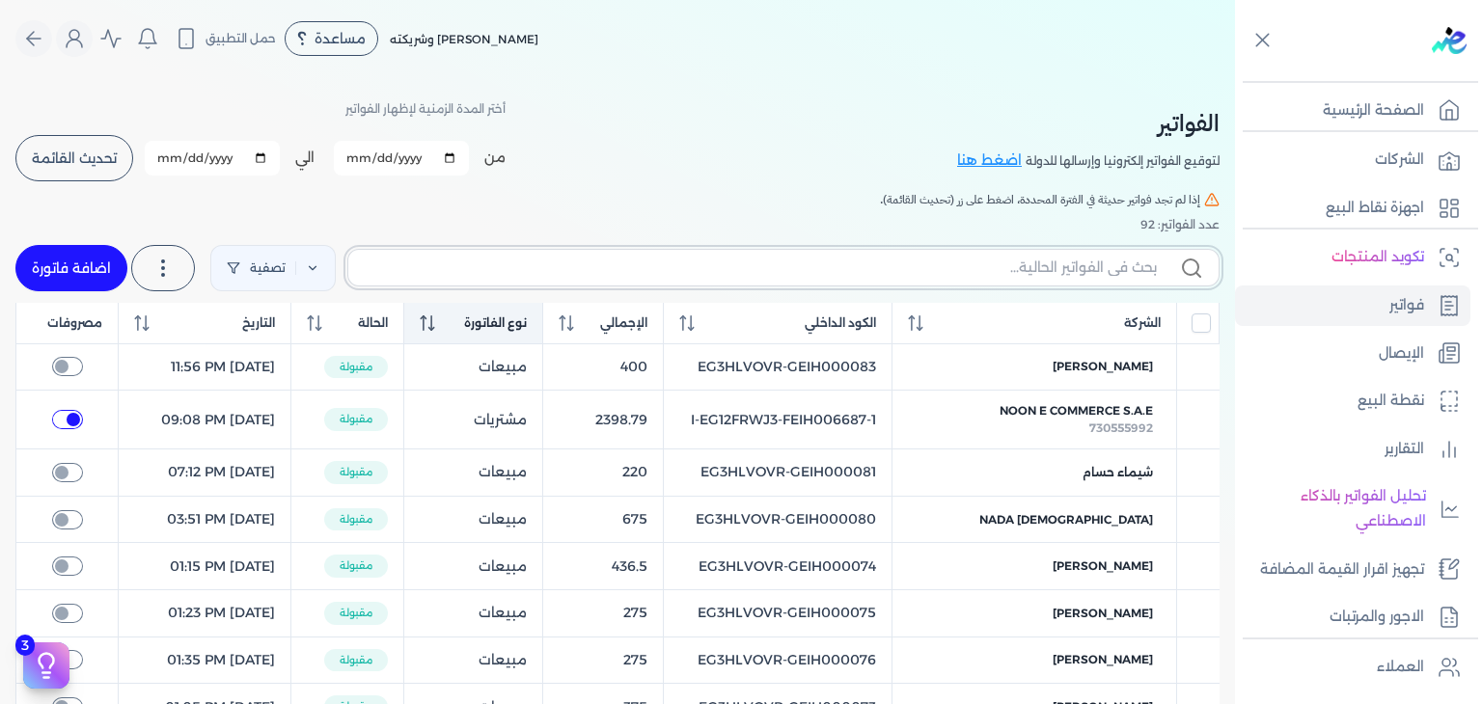
click at [938, 268] on input "text" at bounding box center [760, 268] width 793 height 20
click at [315, 265] on icon at bounding box center [313, 268] width 14 height 14
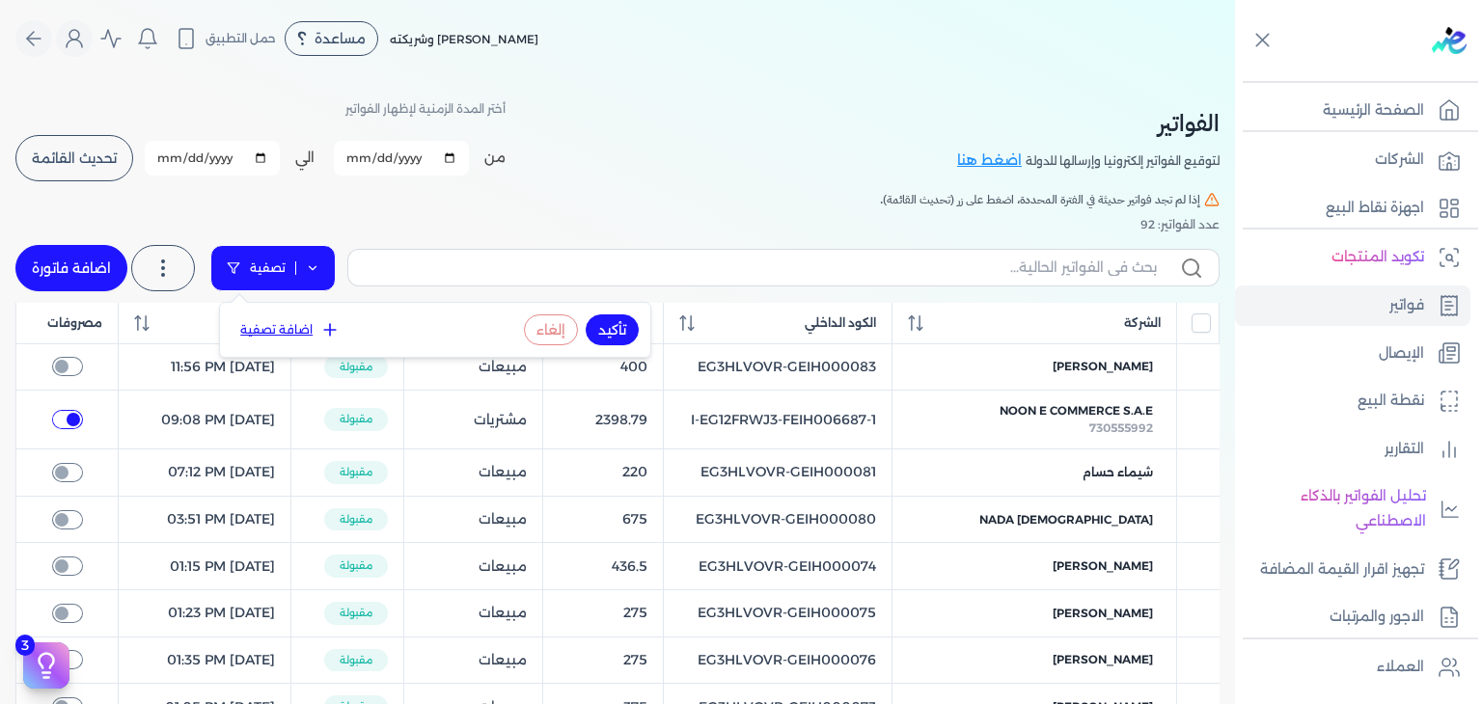
click at [282, 271] on link "تصفية" at bounding box center [272, 268] width 125 height 46
click at [278, 271] on link "تصفية" at bounding box center [272, 268] width 125 height 46
click at [164, 271] on icon at bounding box center [162, 268] width 23 height 23
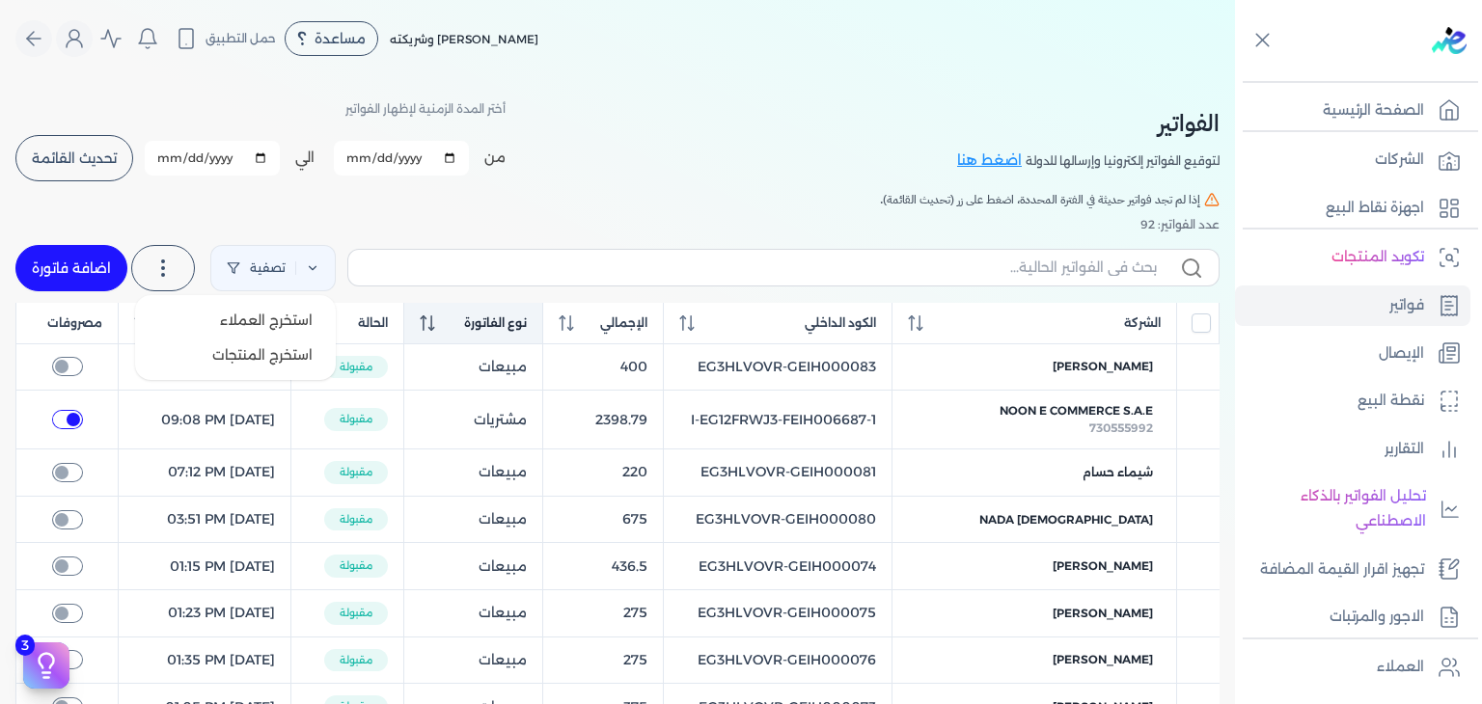
click at [193, 274] on label at bounding box center [163, 268] width 64 height 46
click at [453, 252] on label at bounding box center [783, 267] width 872 height 37
click at [453, 258] on input "text" at bounding box center [760, 268] width 793 height 20
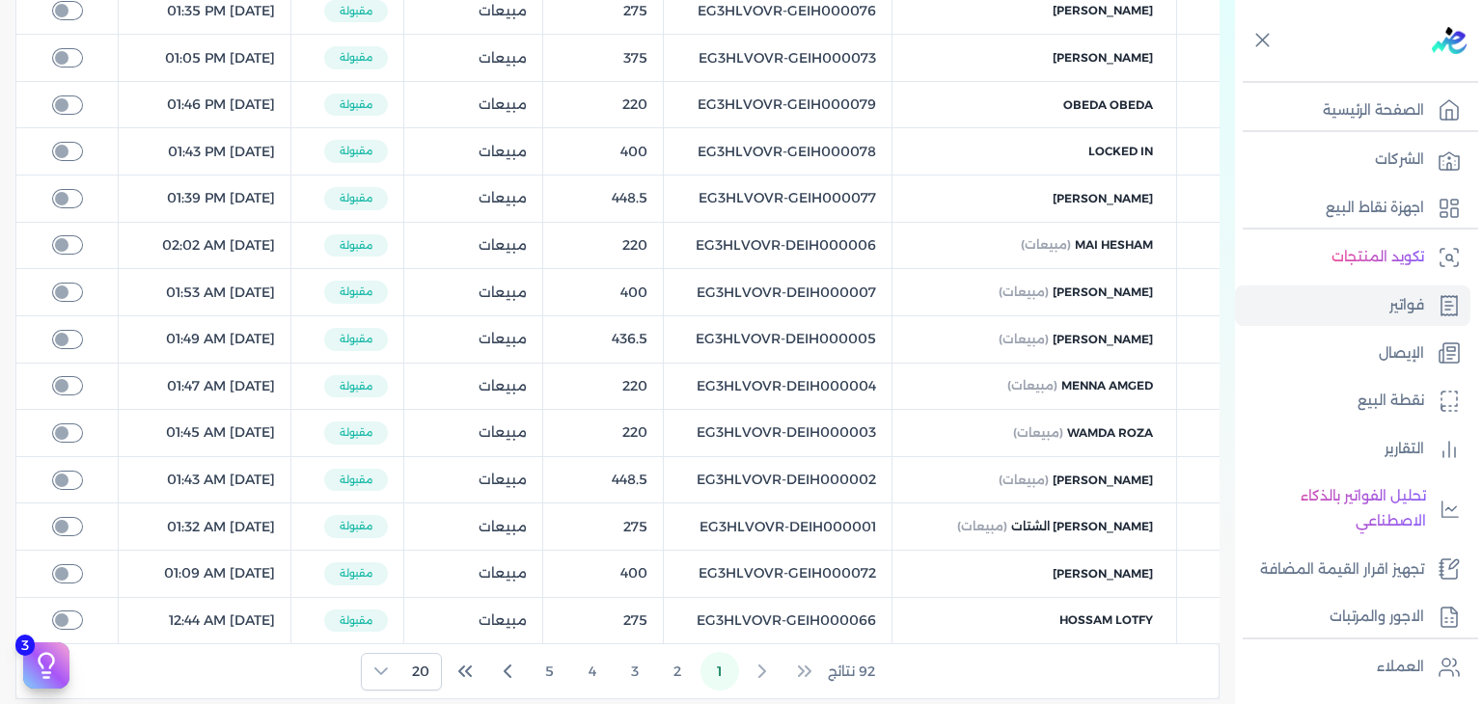
scroll to position [675, 0]
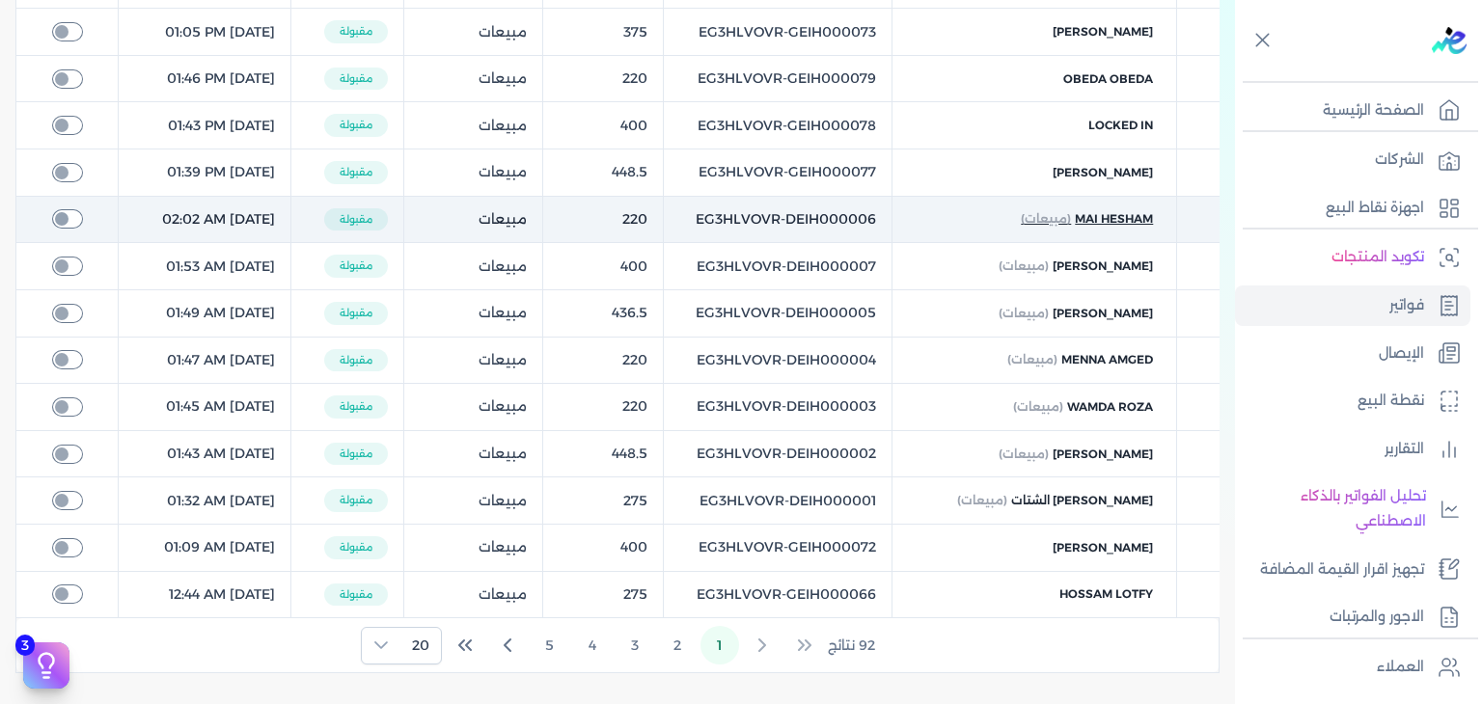
click at [1055, 215] on span "(مبيعات)" at bounding box center [1046, 218] width 50 height 17
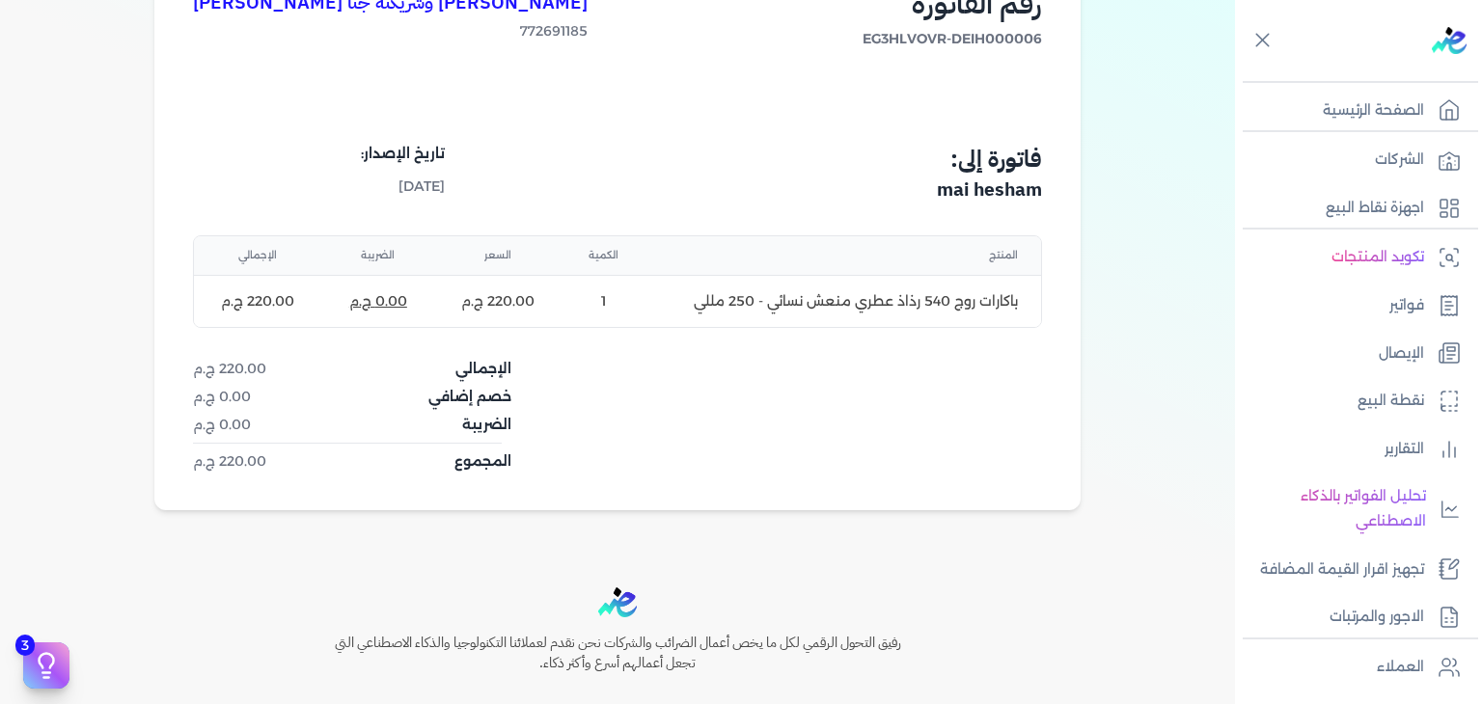
scroll to position [289, 0]
